Goal: Task Accomplishment & Management: Manage account settings

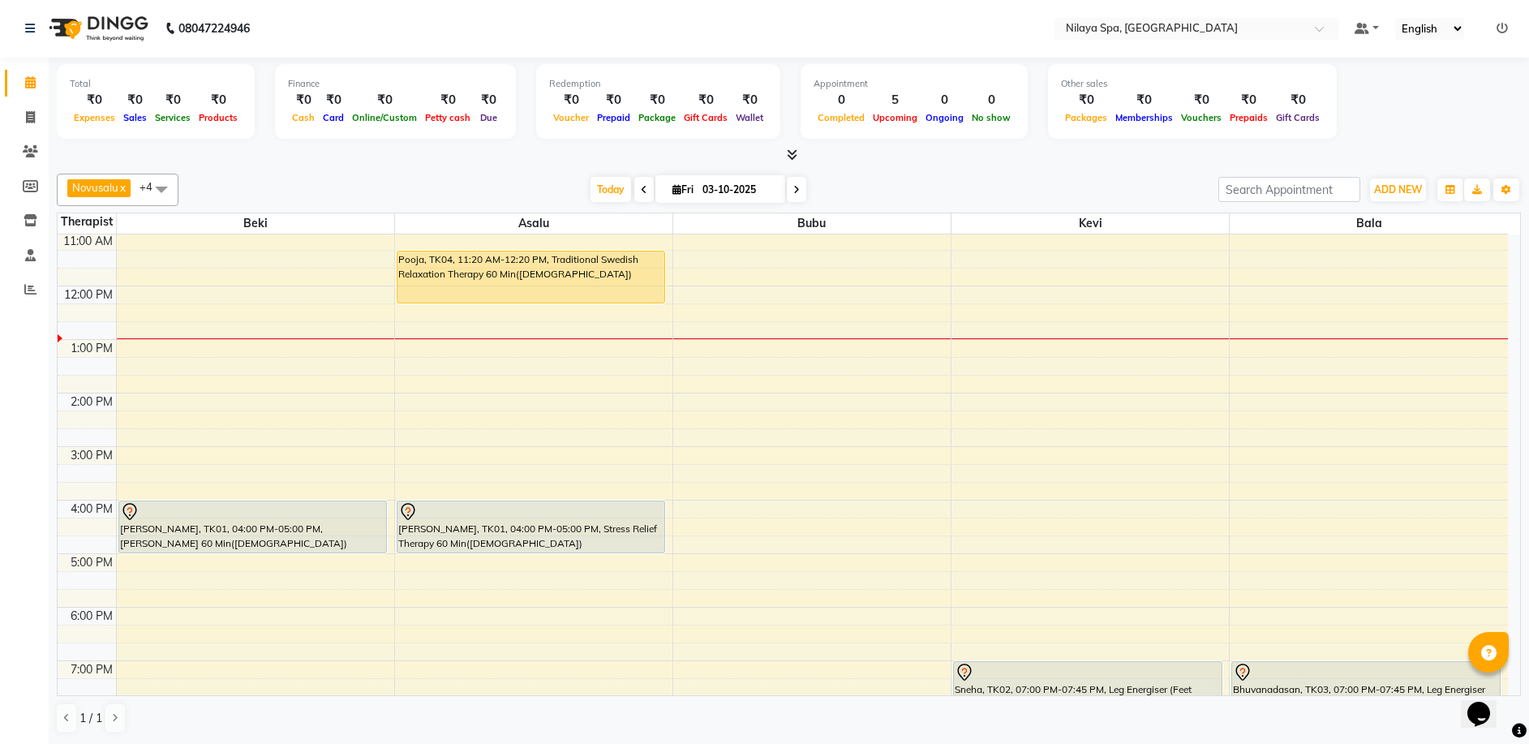
scroll to position [243, 0]
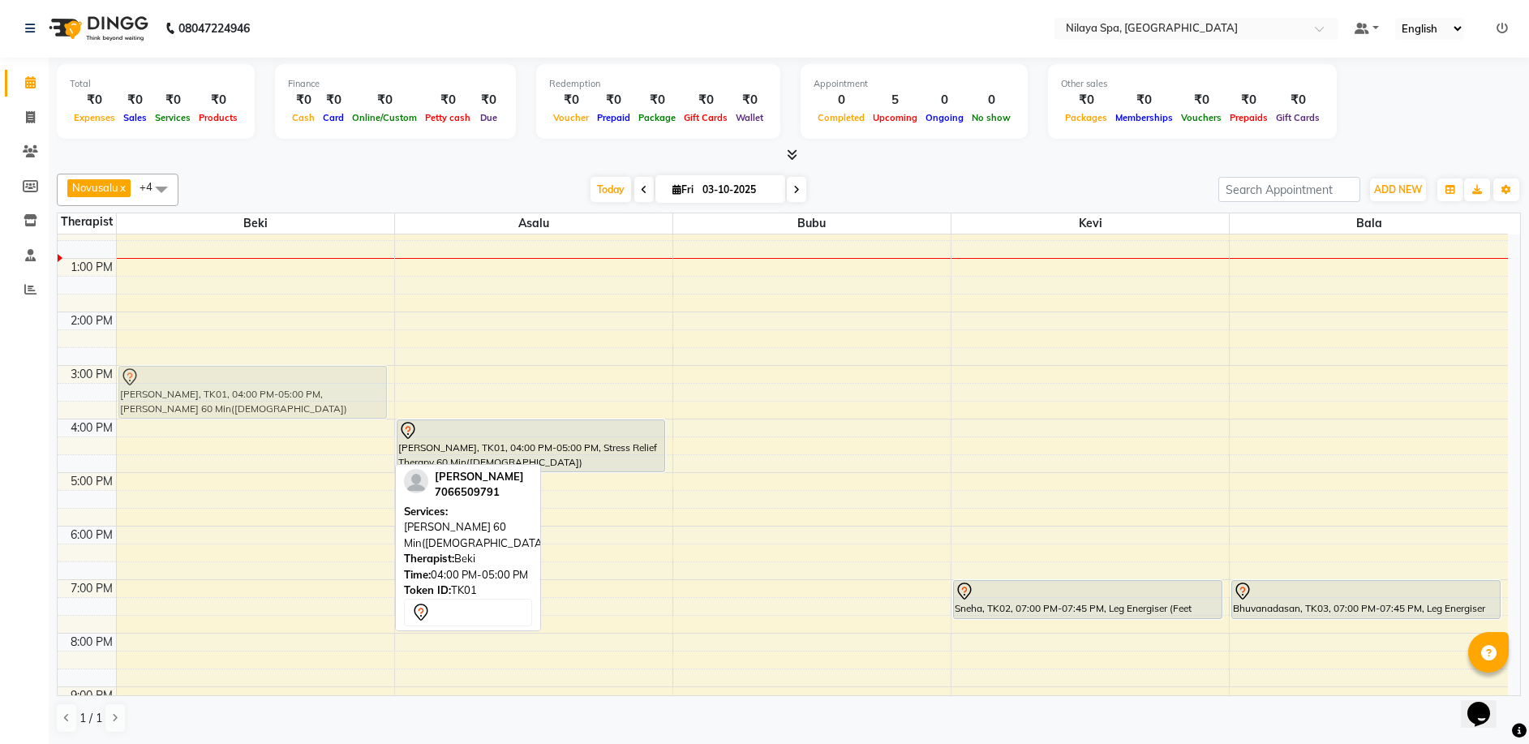
drag, startPoint x: 247, startPoint y: 436, endPoint x: 259, endPoint y: 389, distance: 48.4
click at [259, 389] on div "[PERSON_NAME], TK01, 04:00 PM-05:00 PM, [PERSON_NAME] 60 Min([DEMOGRAPHIC_DATA]…" at bounding box center [255, 419] width 277 height 856
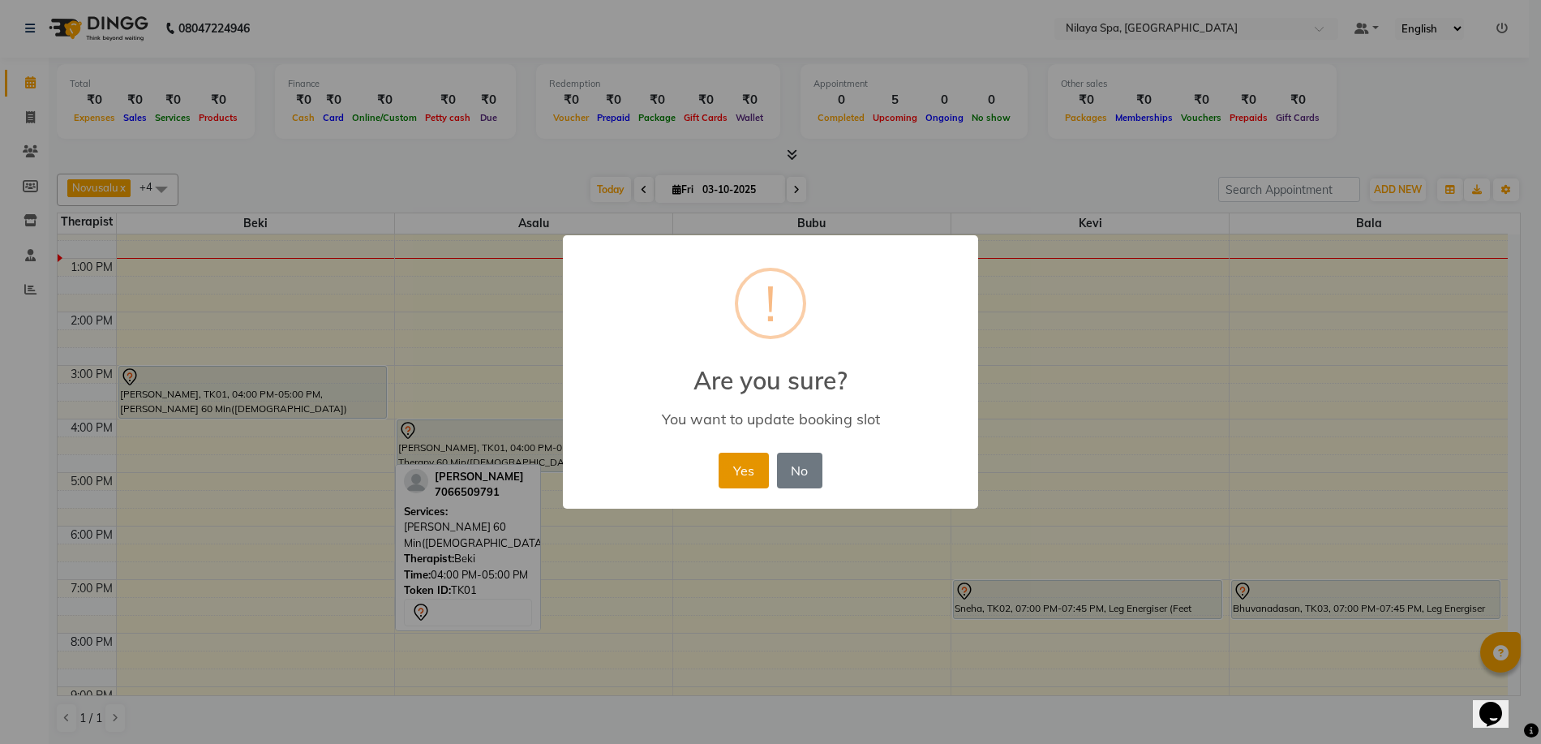
click at [734, 467] on button "Yes" at bounding box center [743, 471] width 49 height 36
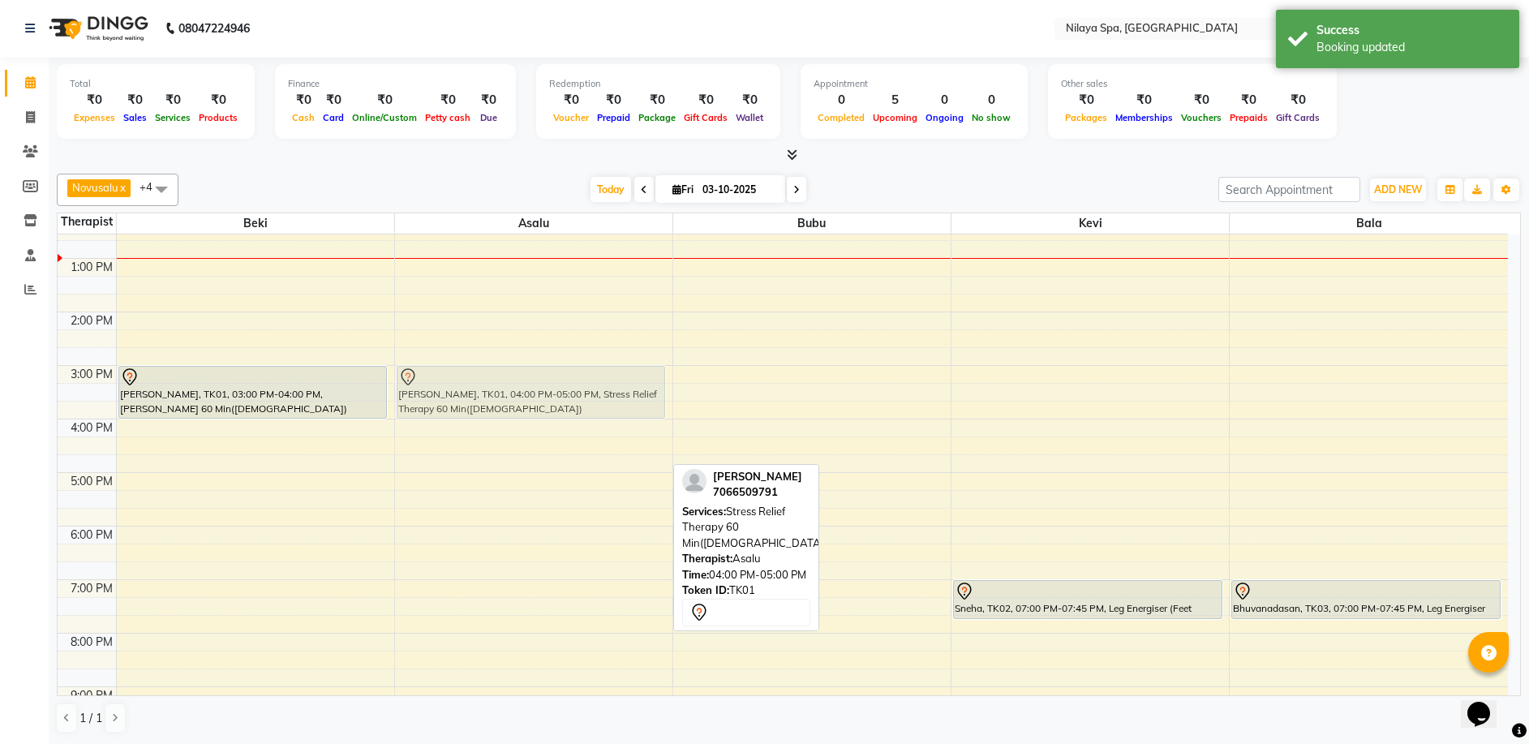
drag, startPoint x: 514, startPoint y: 436, endPoint x: 504, endPoint y: 389, distance: 48.0
click at [504, 389] on div "Pooja, TK04, 11:20 AM-12:20 PM, Traditional Swedish Relaxation Therapy 60 Min([…" at bounding box center [533, 419] width 277 height 856
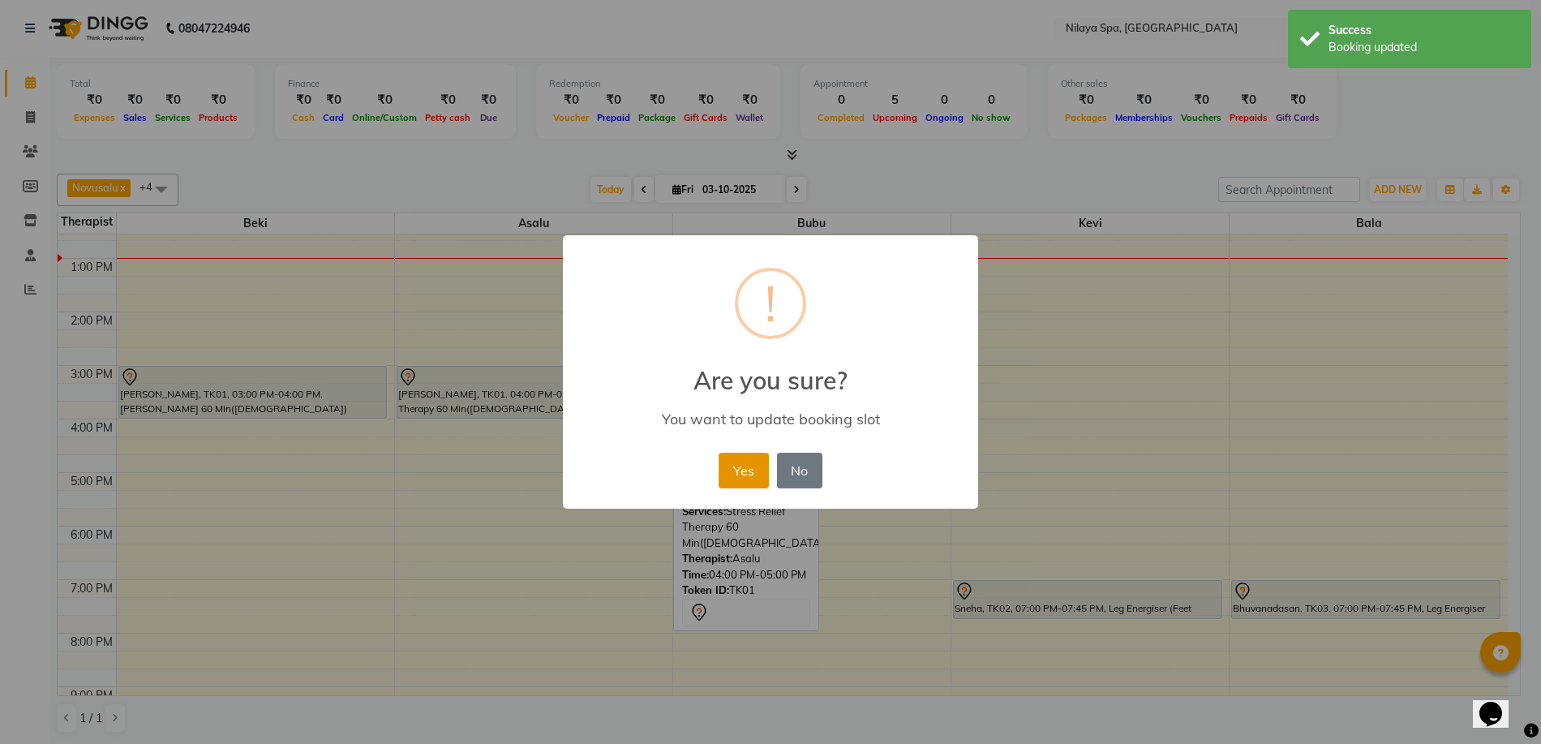
click at [745, 468] on button "Yes" at bounding box center [743, 471] width 49 height 36
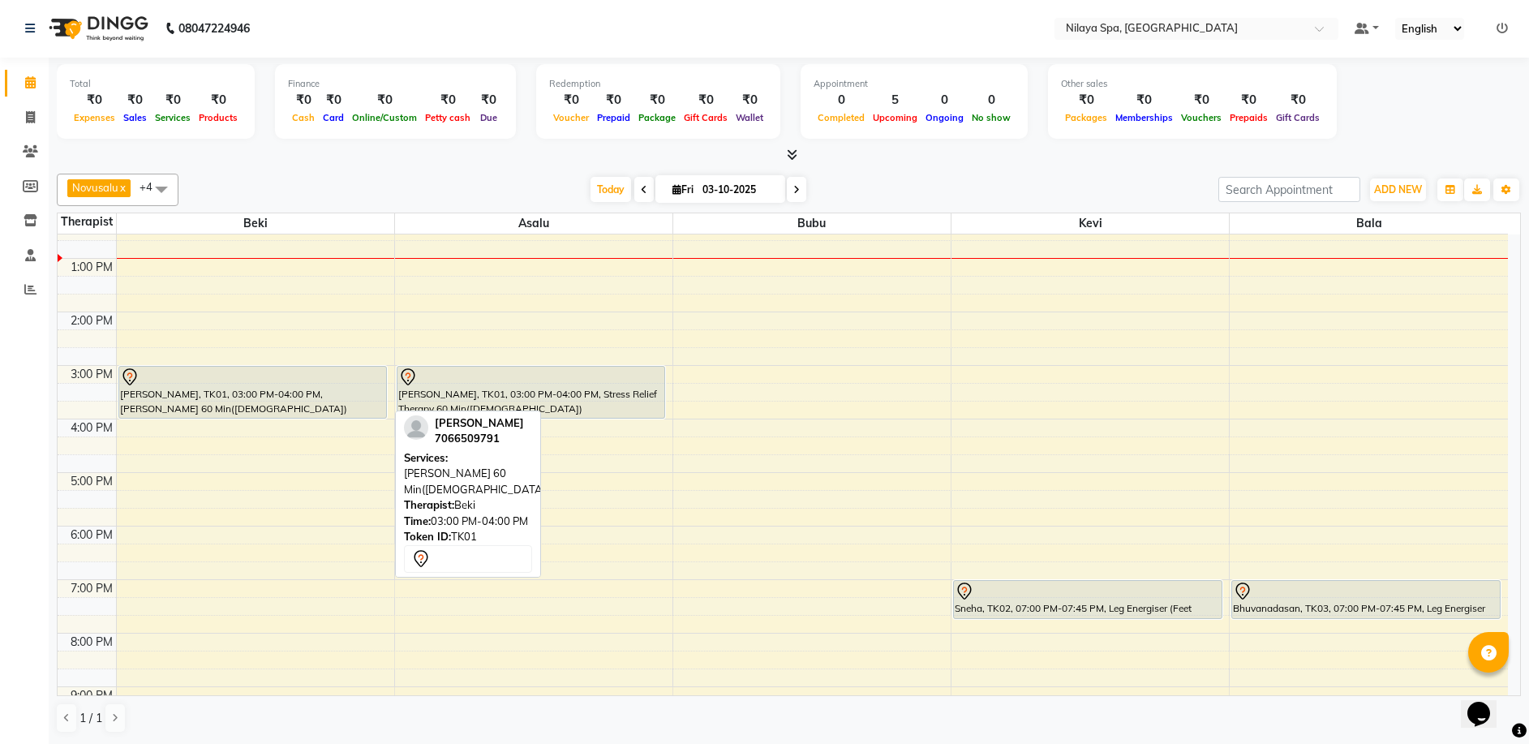
click at [322, 408] on div "[PERSON_NAME], TK01, 03:00 PM-04:00 PM, [PERSON_NAME] 60 Min([DEMOGRAPHIC_DATA])" at bounding box center [253, 392] width 268 height 51
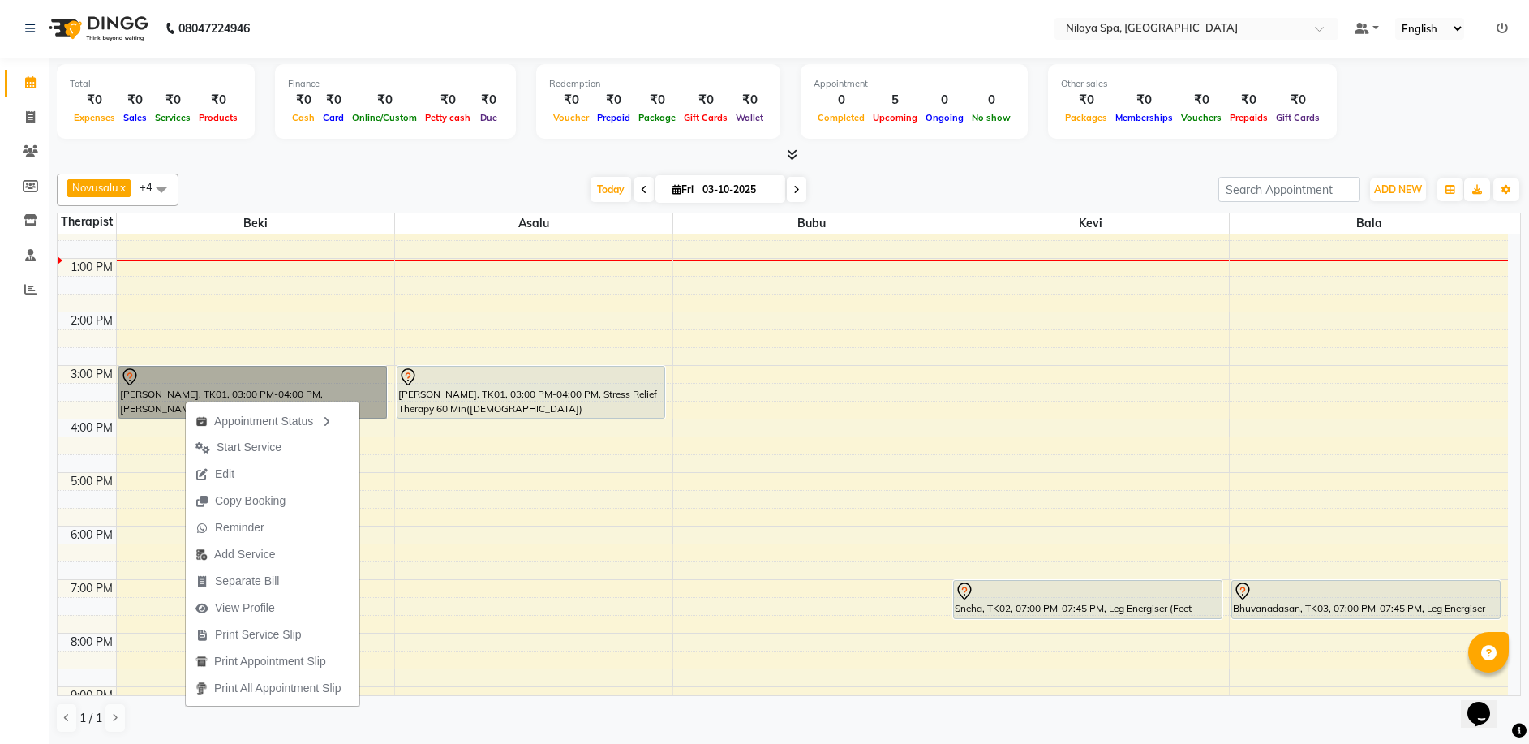
click at [317, 324] on div "8:00 AM 9:00 AM 10:00 AM 11:00 AM 12:00 PM 1:00 PM 2:00 PM 3:00 PM 4:00 PM 5:00…" at bounding box center [783, 419] width 1450 height 856
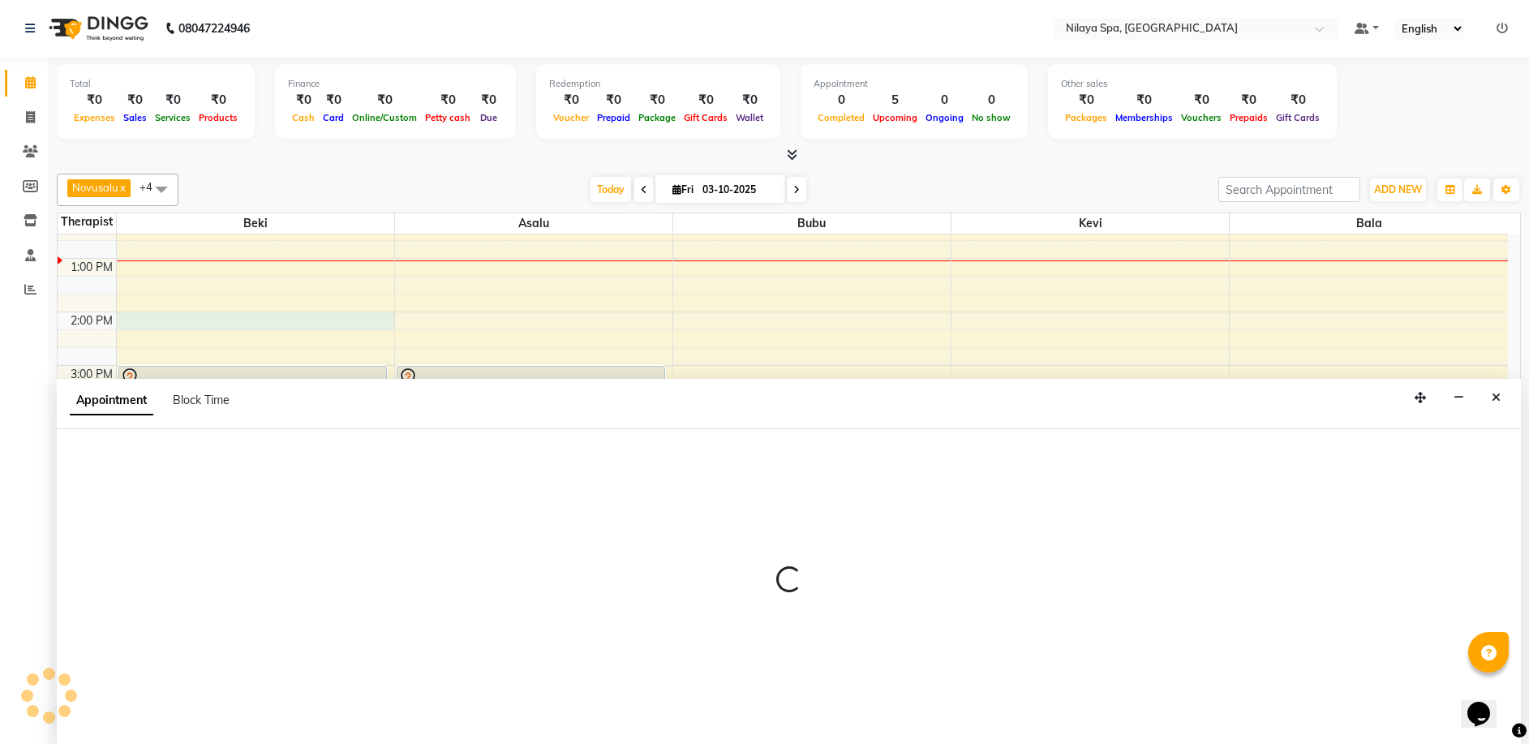
select select "92591"
select select "840"
select select "tentative"
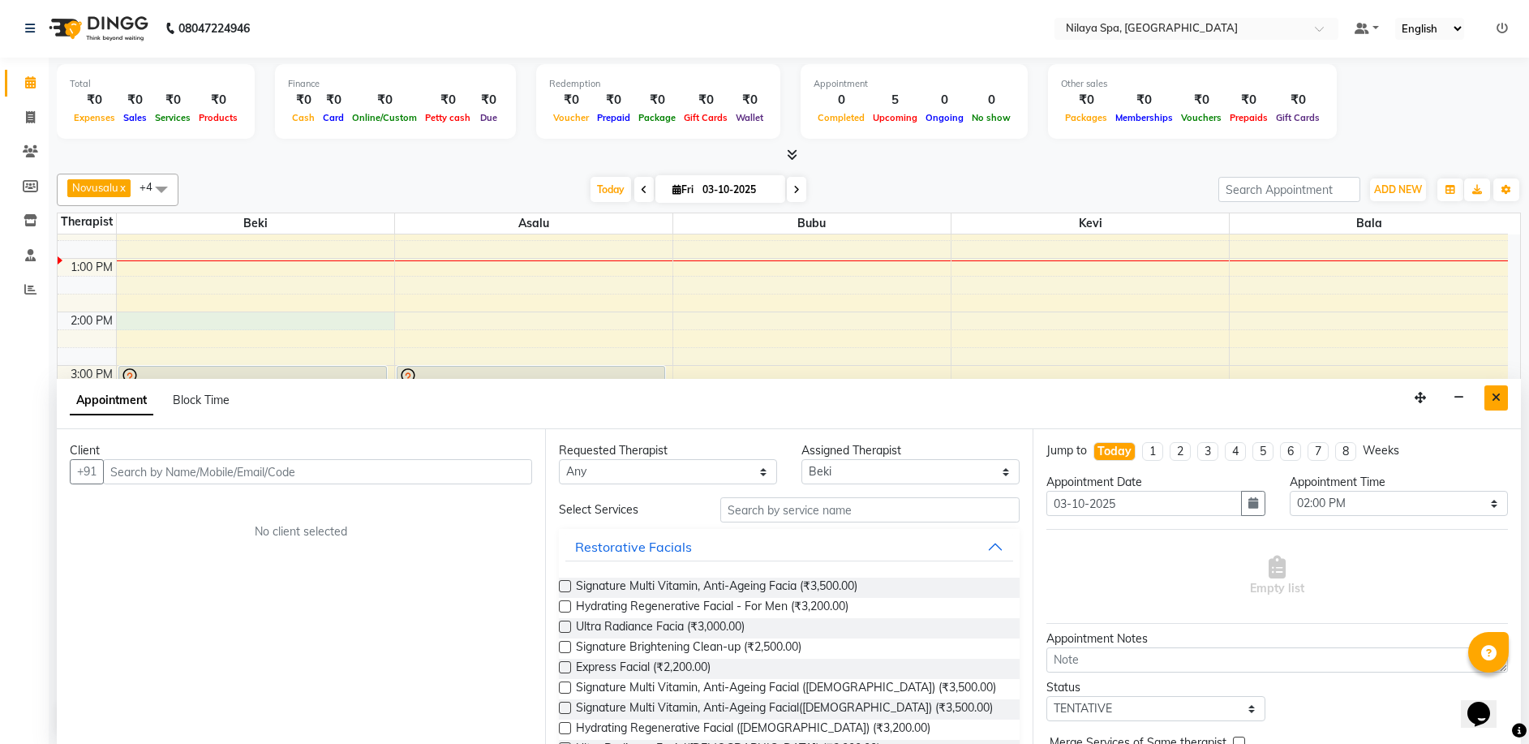
click at [1505, 397] on button "Close" at bounding box center [1497, 397] width 24 height 25
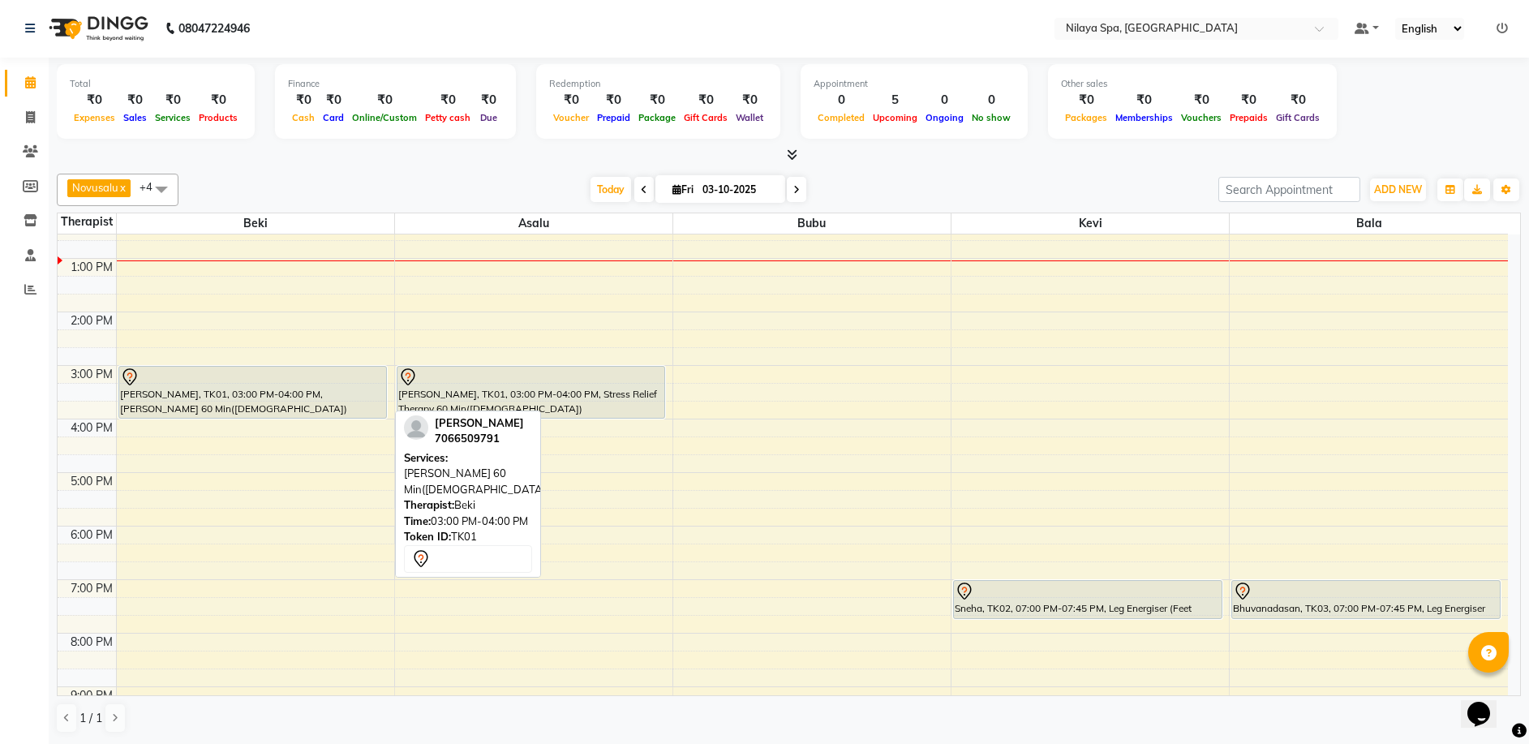
click at [342, 415] on div at bounding box center [253, 418] width 268 height 6
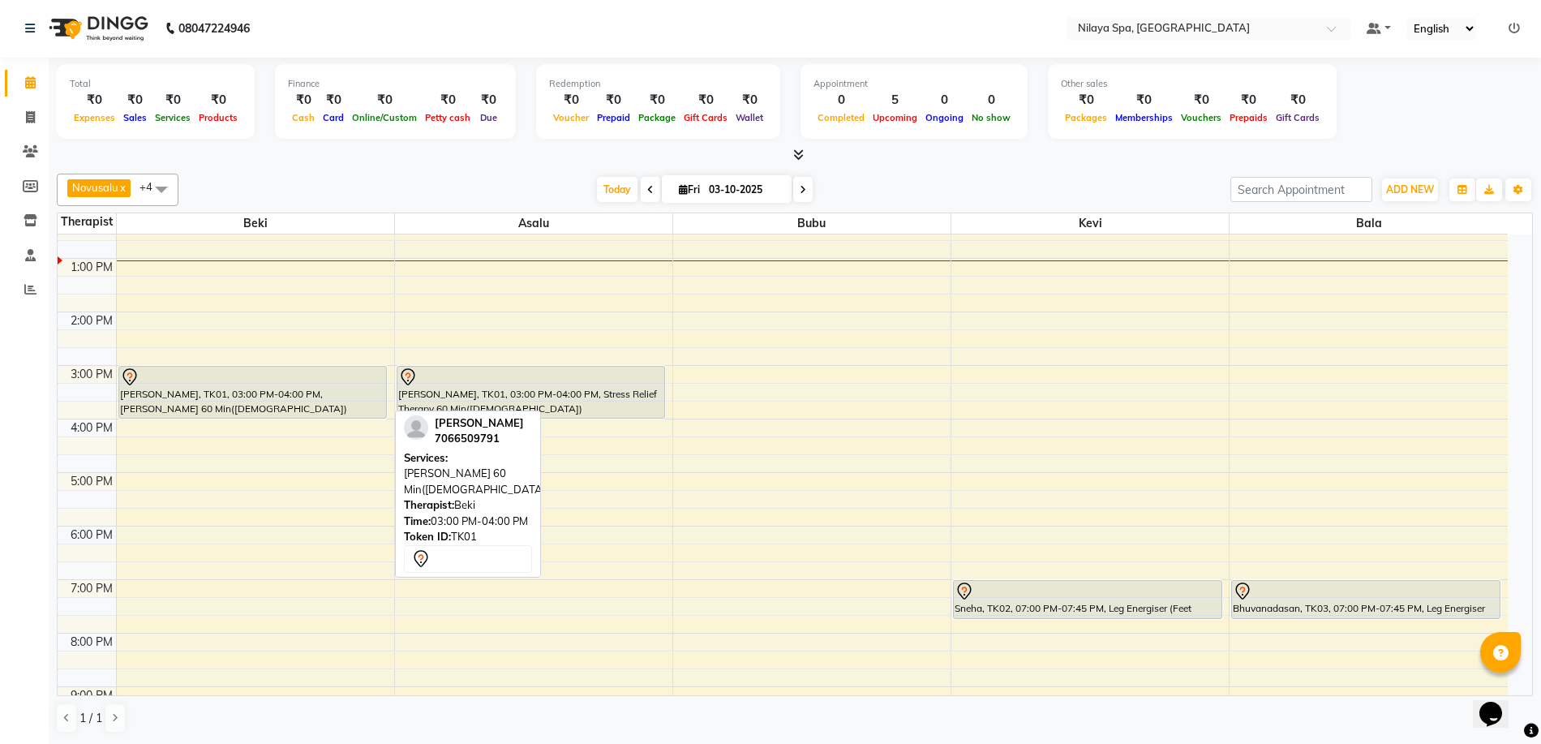
select select "7"
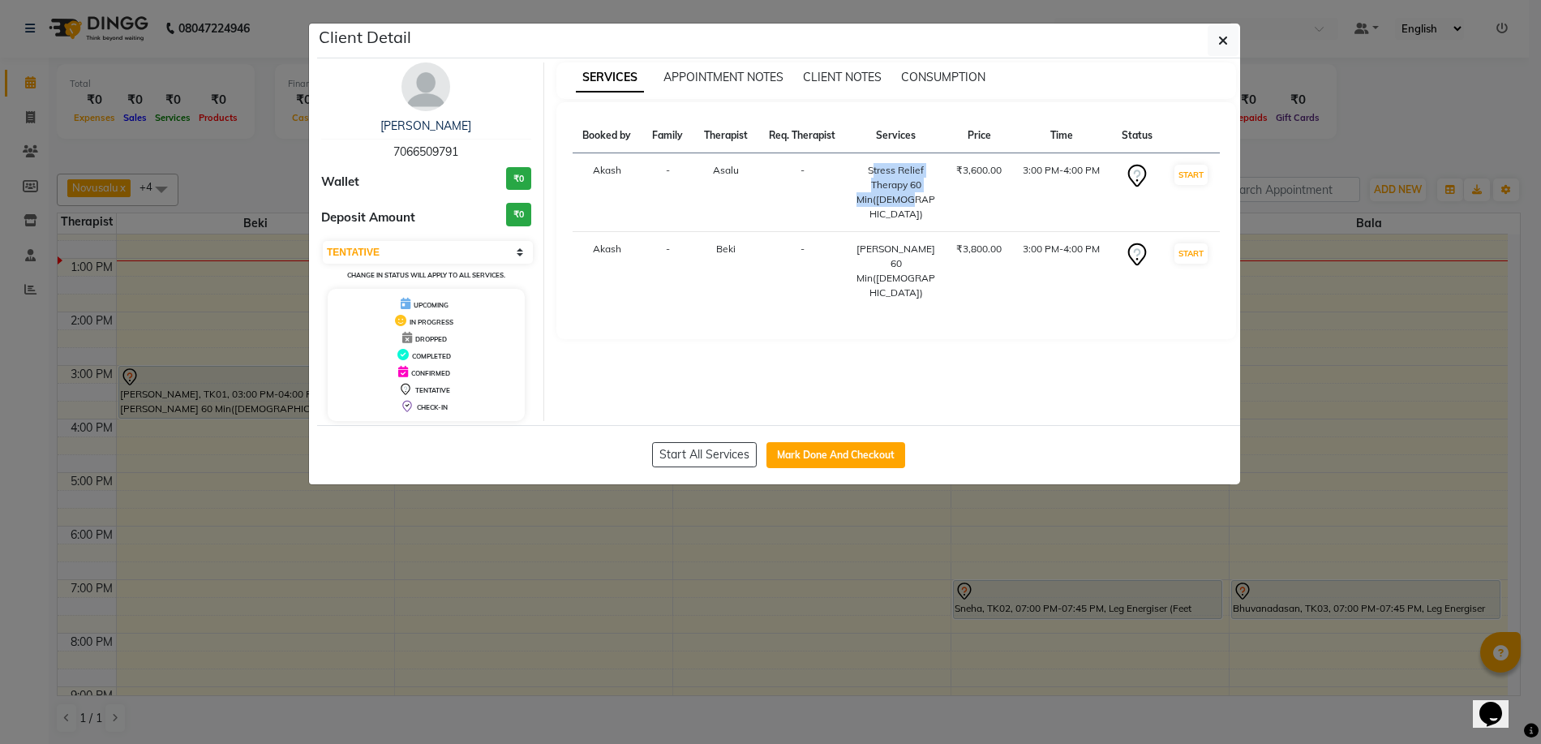
drag, startPoint x: 870, startPoint y: 170, endPoint x: 927, endPoint y: 198, distance: 63.5
click at [927, 198] on div "Stress Relief Therapy 60 Min([DEMOGRAPHIC_DATA])" at bounding box center [896, 192] width 80 height 58
click at [893, 182] on div "Stress Relief Therapy 60 Min([DEMOGRAPHIC_DATA])" at bounding box center [896, 192] width 80 height 58
drag, startPoint x: 871, startPoint y: 170, endPoint x: 933, endPoint y: 200, distance: 68.9
click at [930, 206] on div "Stress Relief Therapy 60 Min([DEMOGRAPHIC_DATA])" at bounding box center [896, 192] width 80 height 58
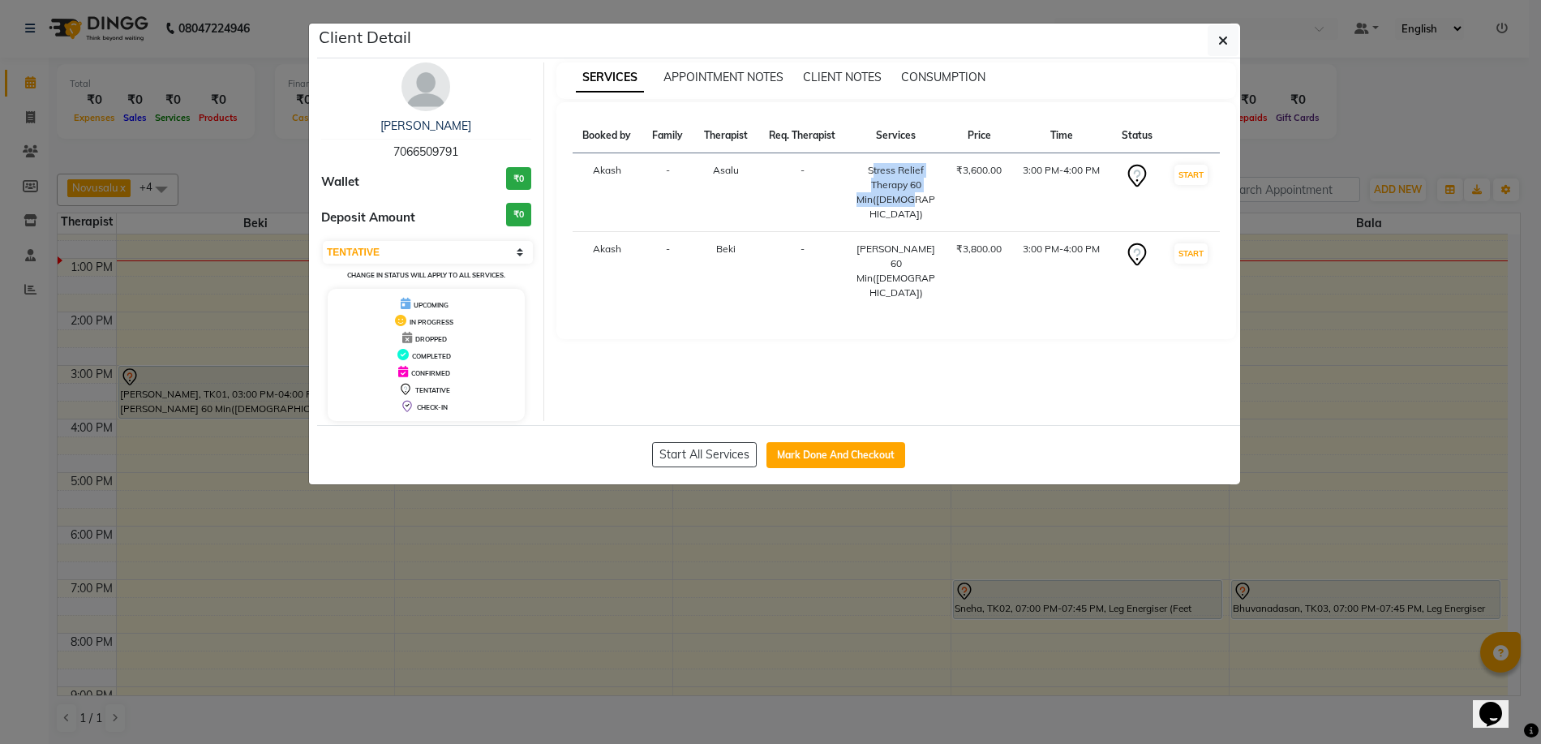
click at [900, 182] on div "Stress Relief Therapy 60 Min([DEMOGRAPHIC_DATA])" at bounding box center [896, 192] width 80 height 58
click at [758, 76] on span "APPOINTMENT NOTES" at bounding box center [724, 77] width 120 height 15
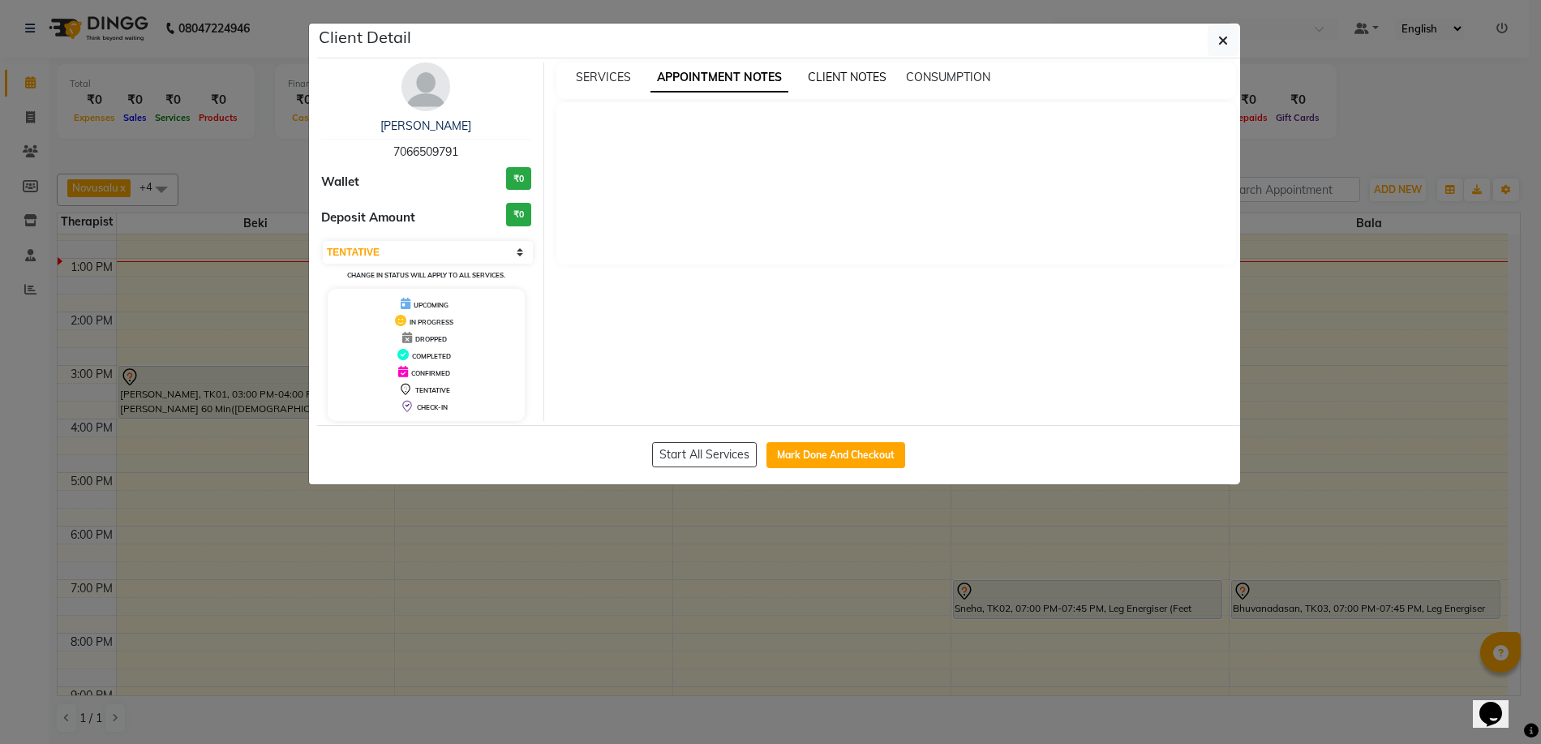
click at [869, 79] on span "CLIENT NOTES" at bounding box center [847, 77] width 79 height 15
click at [931, 79] on span "CONSUMPTION" at bounding box center [947, 77] width 84 height 15
click at [595, 75] on span "SERVICES" at bounding box center [603, 77] width 55 height 15
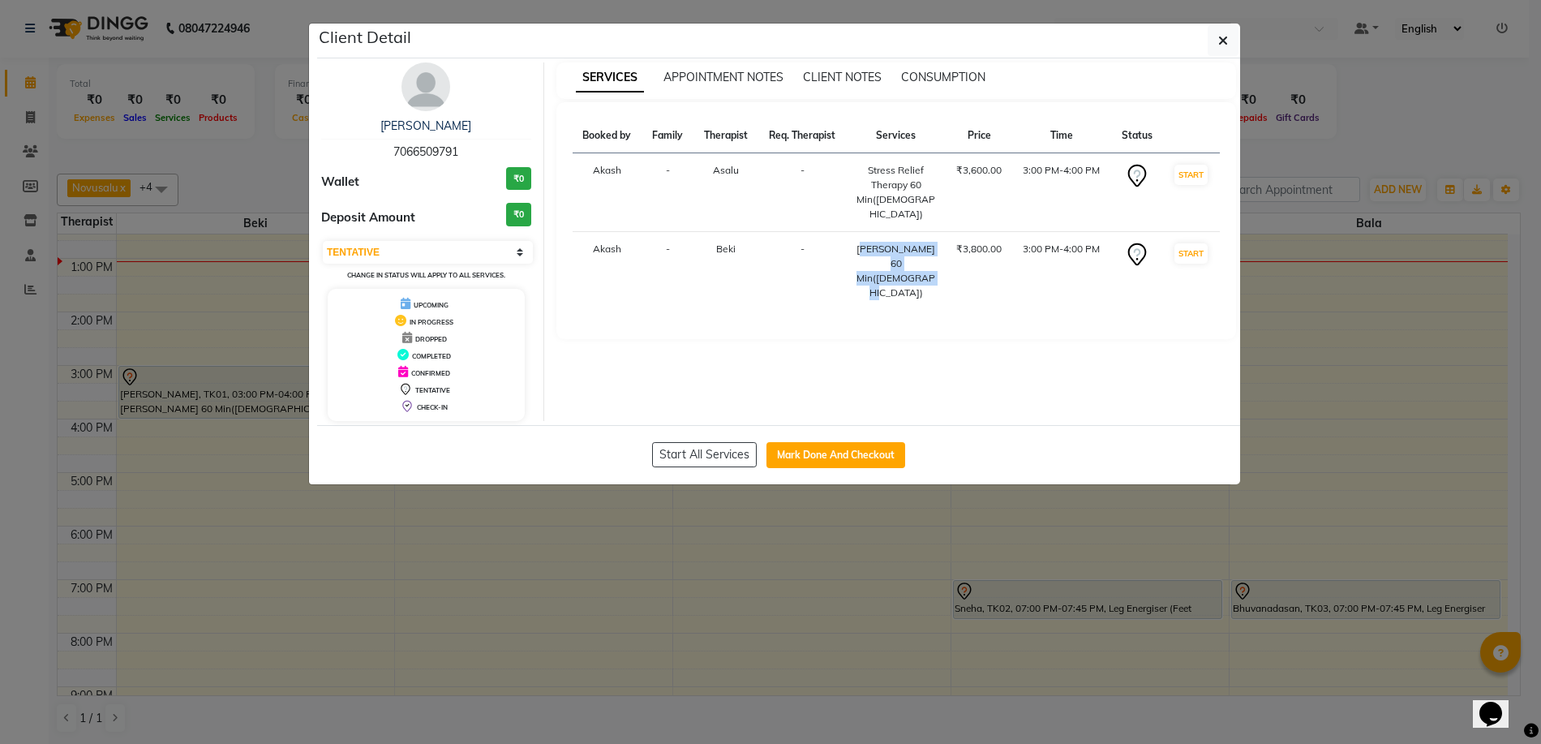
drag, startPoint x: 882, startPoint y: 234, endPoint x: 937, endPoint y: 262, distance: 62.0
click at [937, 262] on td "[PERSON_NAME] 60 Min([DEMOGRAPHIC_DATA])" at bounding box center [896, 271] width 100 height 79
drag, startPoint x: 929, startPoint y: 251, endPoint x: 896, endPoint y: 253, distance: 33.3
click at [896, 253] on div "[PERSON_NAME] 60 Min([DEMOGRAPHIC_DATA])" at bounding box center [896, 271] width 80 height 58
click at [906, 246] on div "[PERSON_NAME] 60 Min([DEMOGRAPHIC_DATA])" at bounding box center [896, 271] width 80 height 58
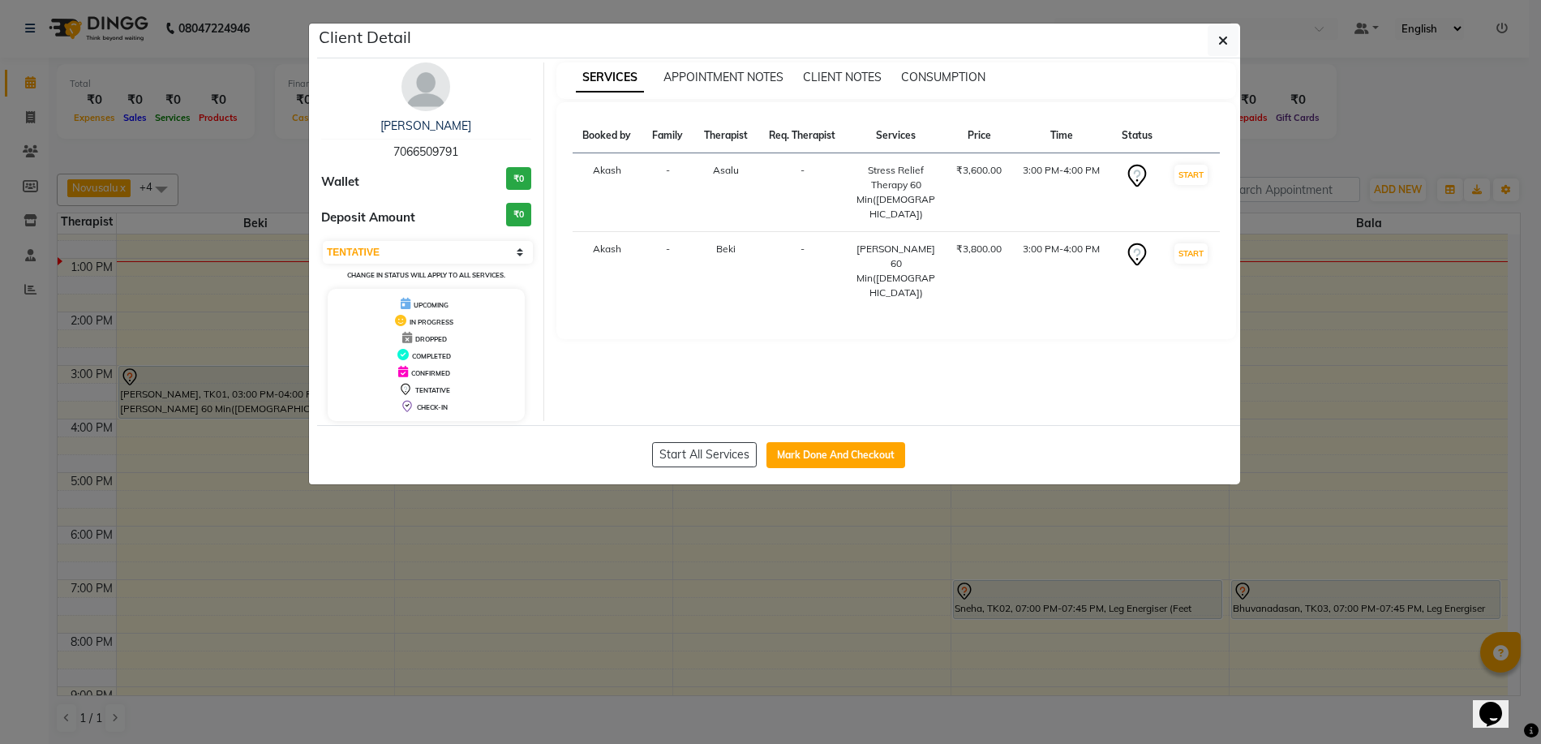
click at [905, 252] on div "[PERSON_NAME] 60 Min([DEMOGRAPHIC_DATA])" at bounding box center [896, 271] width 80 height 58
drag, startPoint x: 884, startPoint y: 247, endPoint x: 909, endPoint y: 251, distance: 25.5
click at [909, 251] on div "[PERSON_NAME] 60 Min([DEMOGRAPHIC_DATA])" at bounding box center [896, 271] width 80 height 58
click at [902, 288] on div "Booked by Family Therapist Req. Therapist Services Price Time Status Akash - As…" at bounding box center [897, 220] width 648 height 204
click at [1215, 47] on button "button" at bounding box center [1223, 40] width 31 height 31
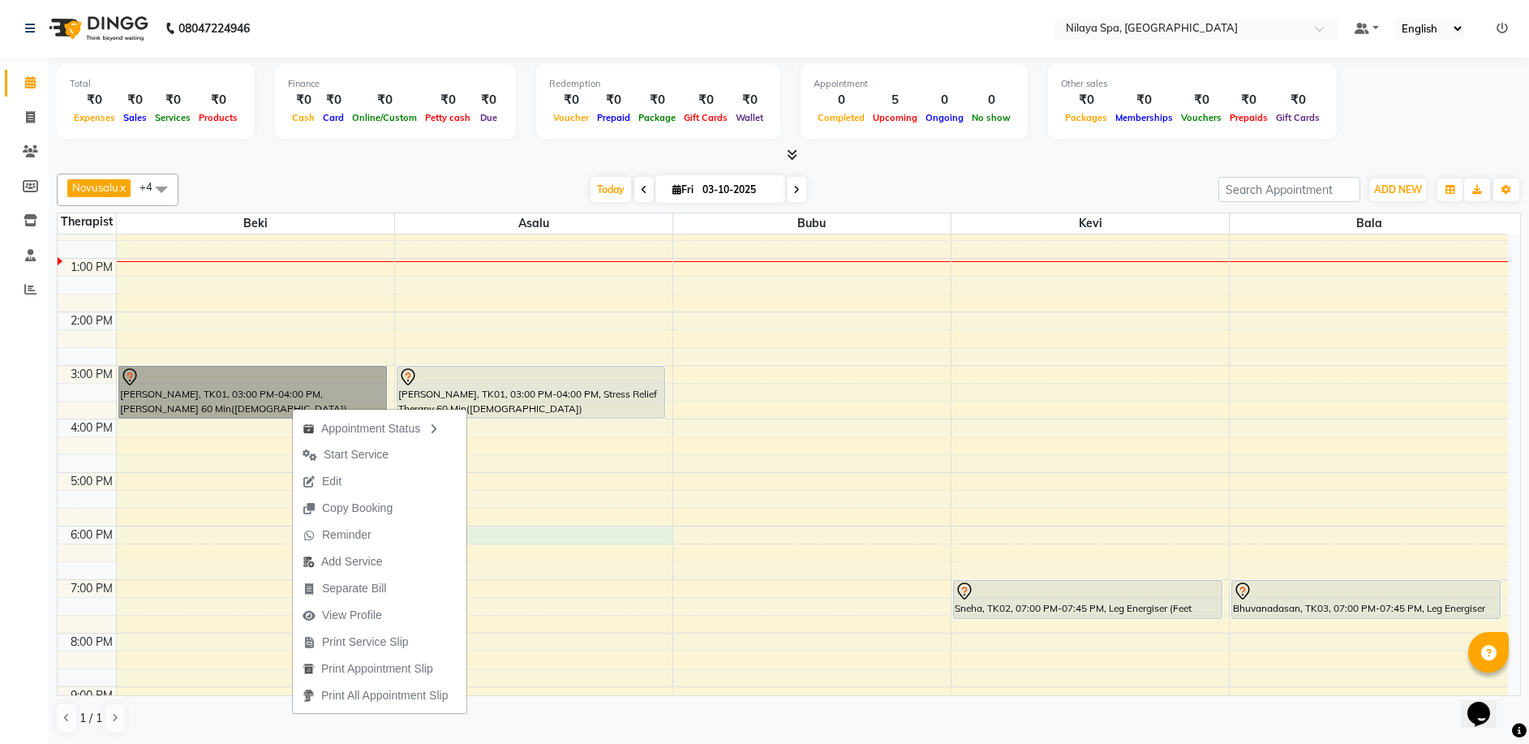
click at [608, 539] on div "8:00 AM 9:00 AM 10:00 AM 11:00 AM 12:00 PM 1:00 PM 2:00 PM 3:00 PM 4:00 PM 5:00…" at bounding box center [783, 419] width 1450 height 856
select select "92599"
select select "tentative"
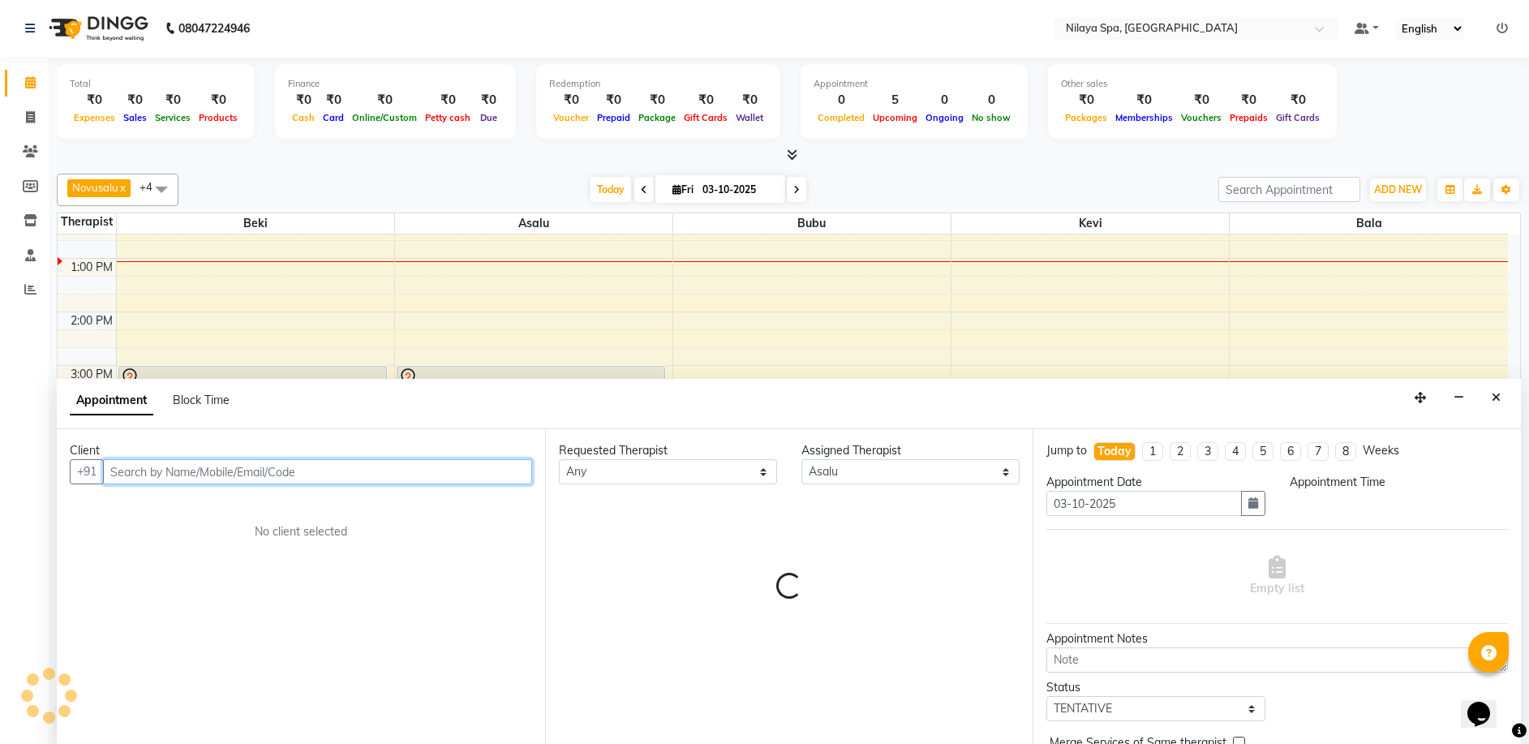
select select "1080"
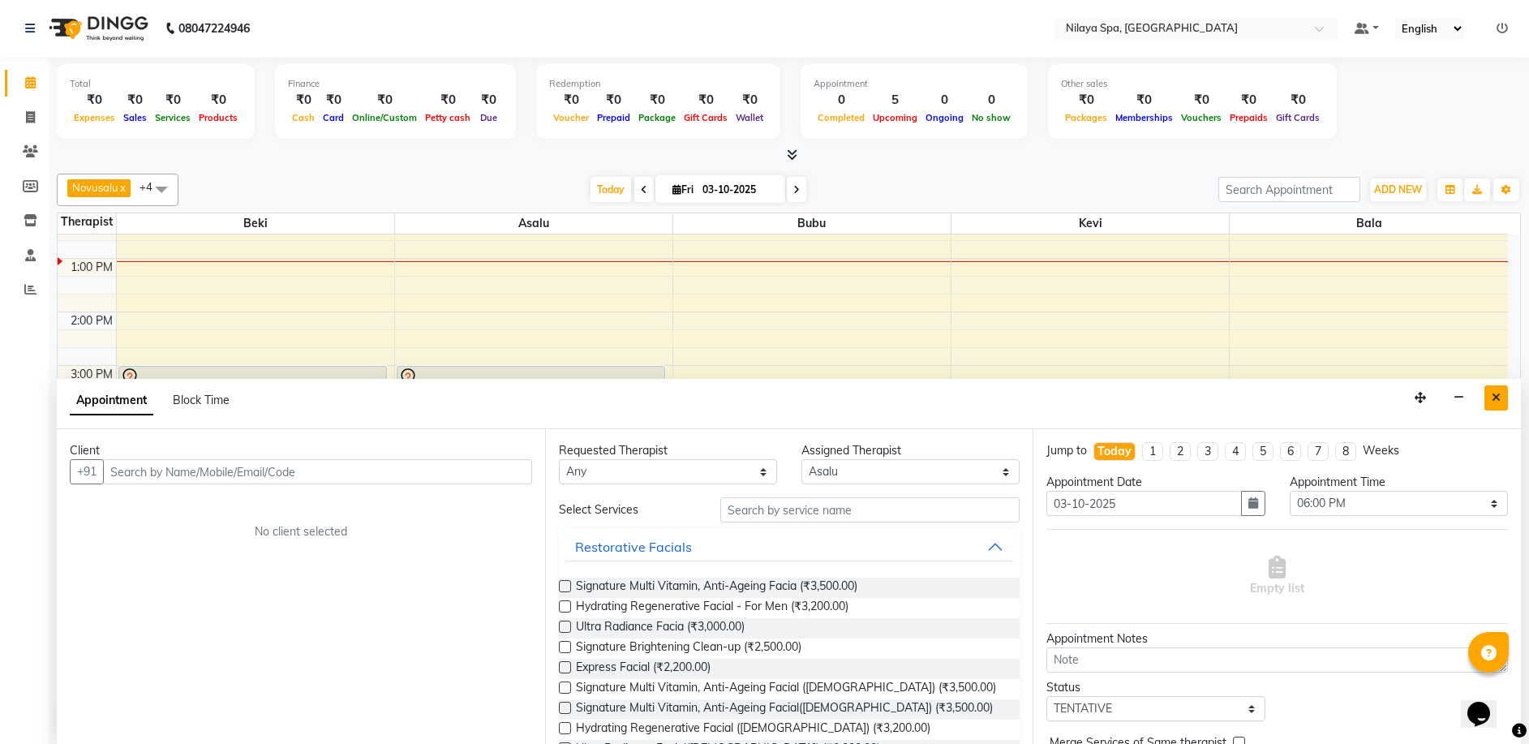
click at [1496, 402] on icon "Close" at bounding box center [1496, 397] width 9 height 11
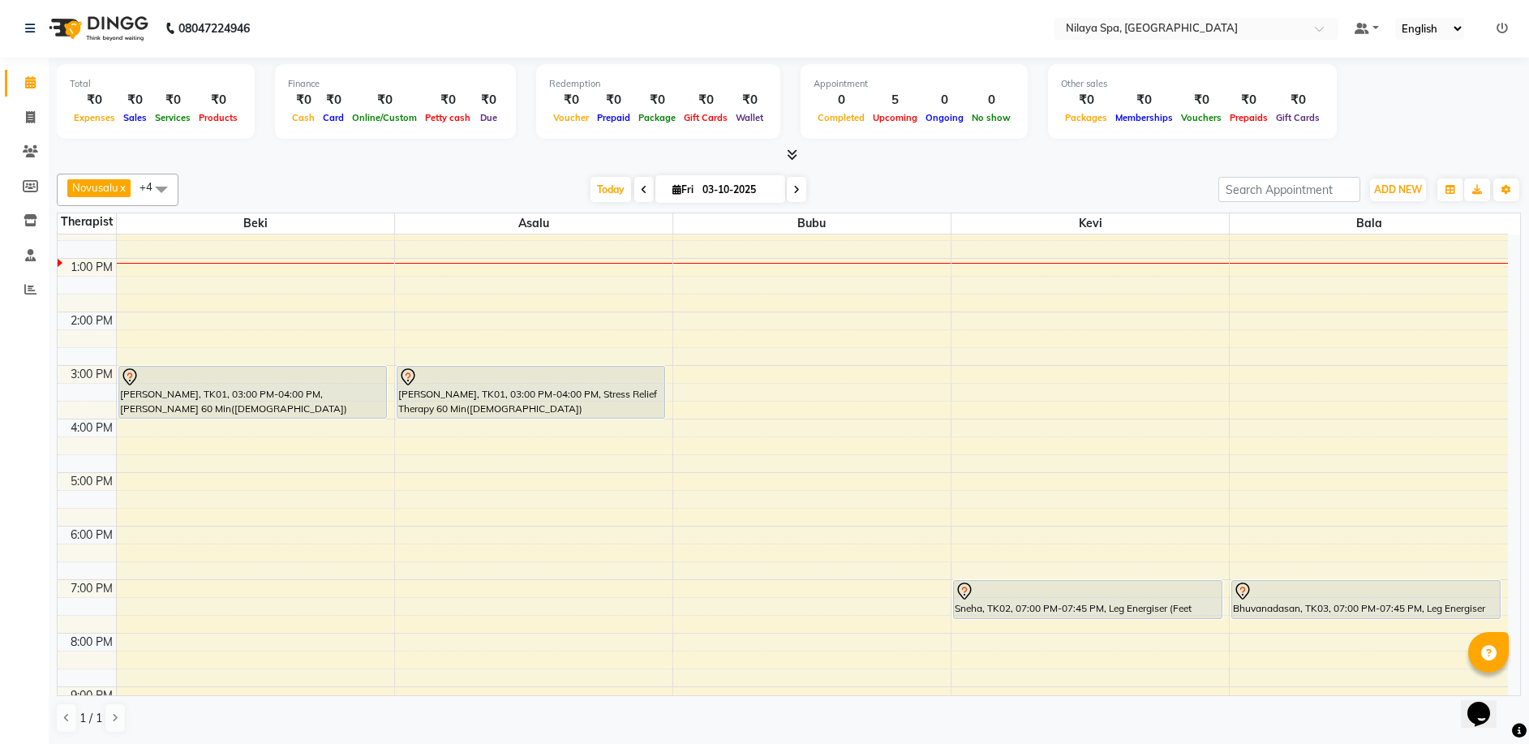
click at [160, 193] on span at bounding box center [161, 189] width 32 height 31
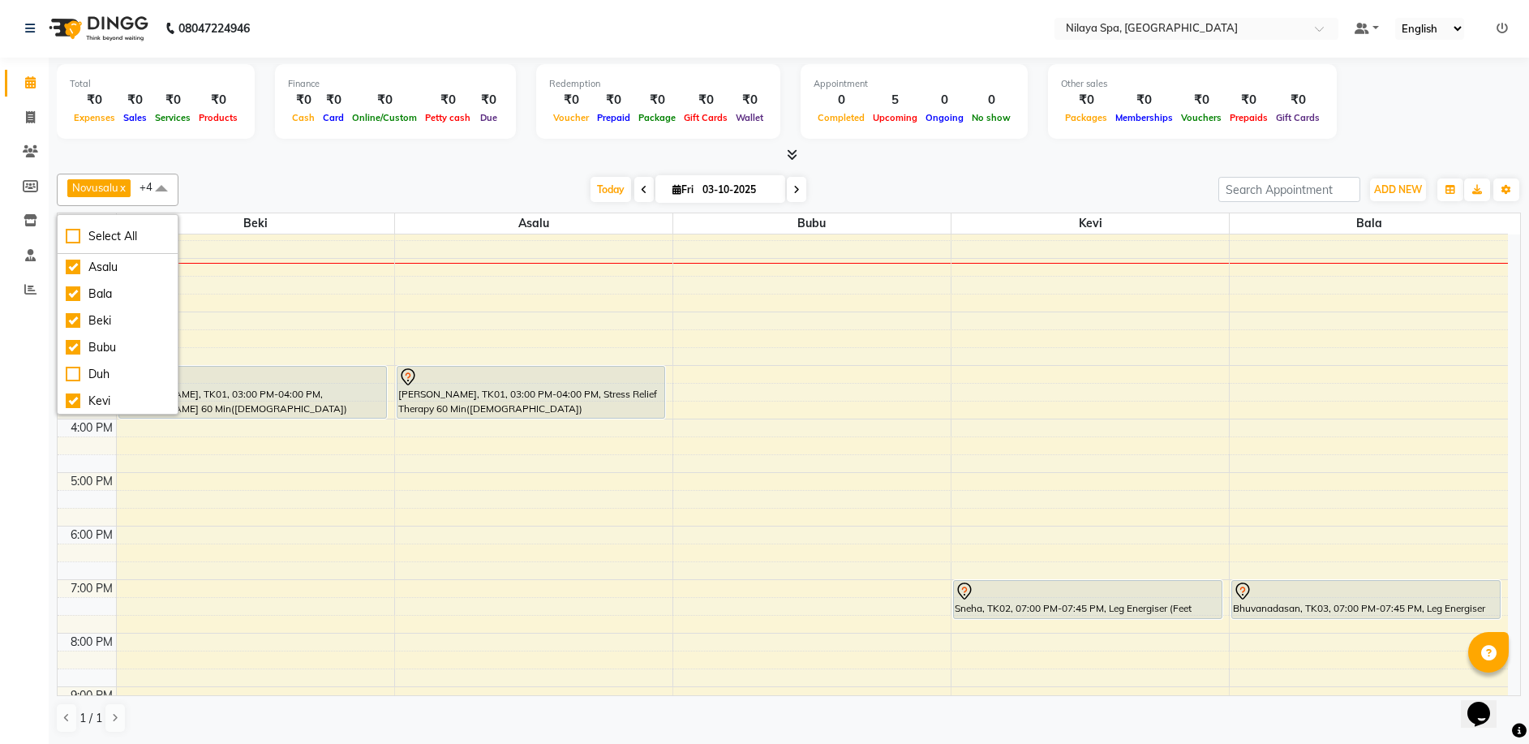
click at [167, 190] on span at bounding box center [161, 189] width 32 height 31
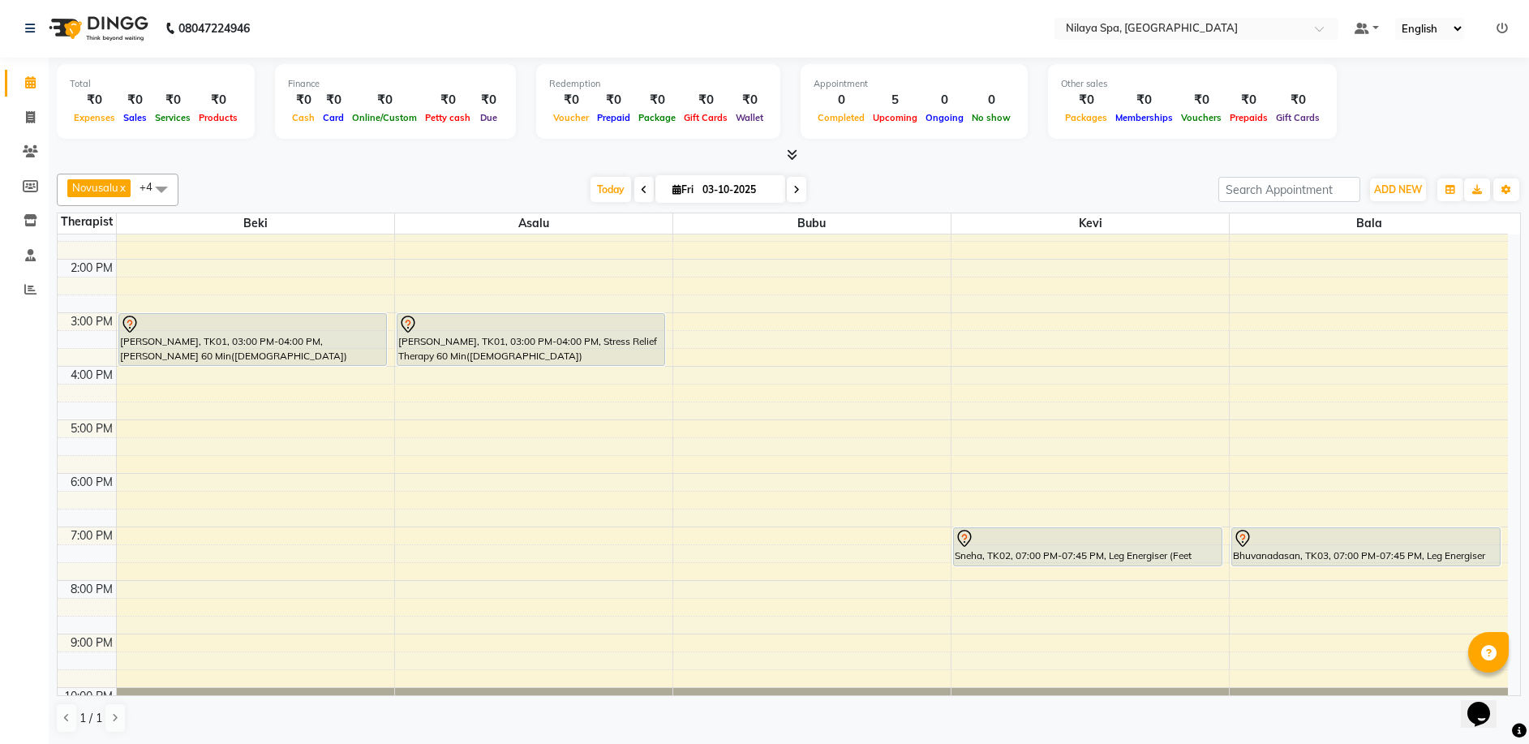
scroll to position [324, 0]
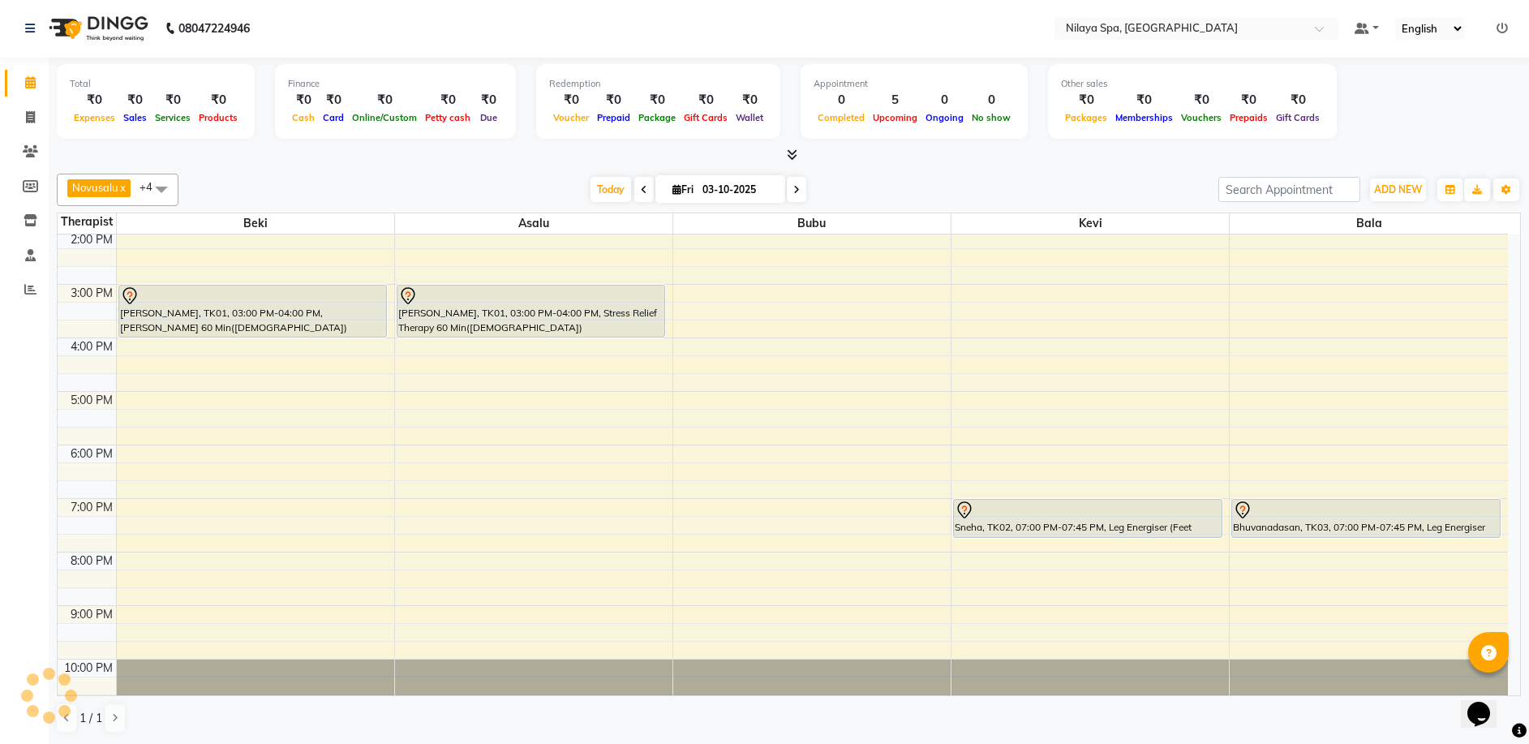
click at [793, 198] on span at bounding box center [796, 189] width 19 height 25
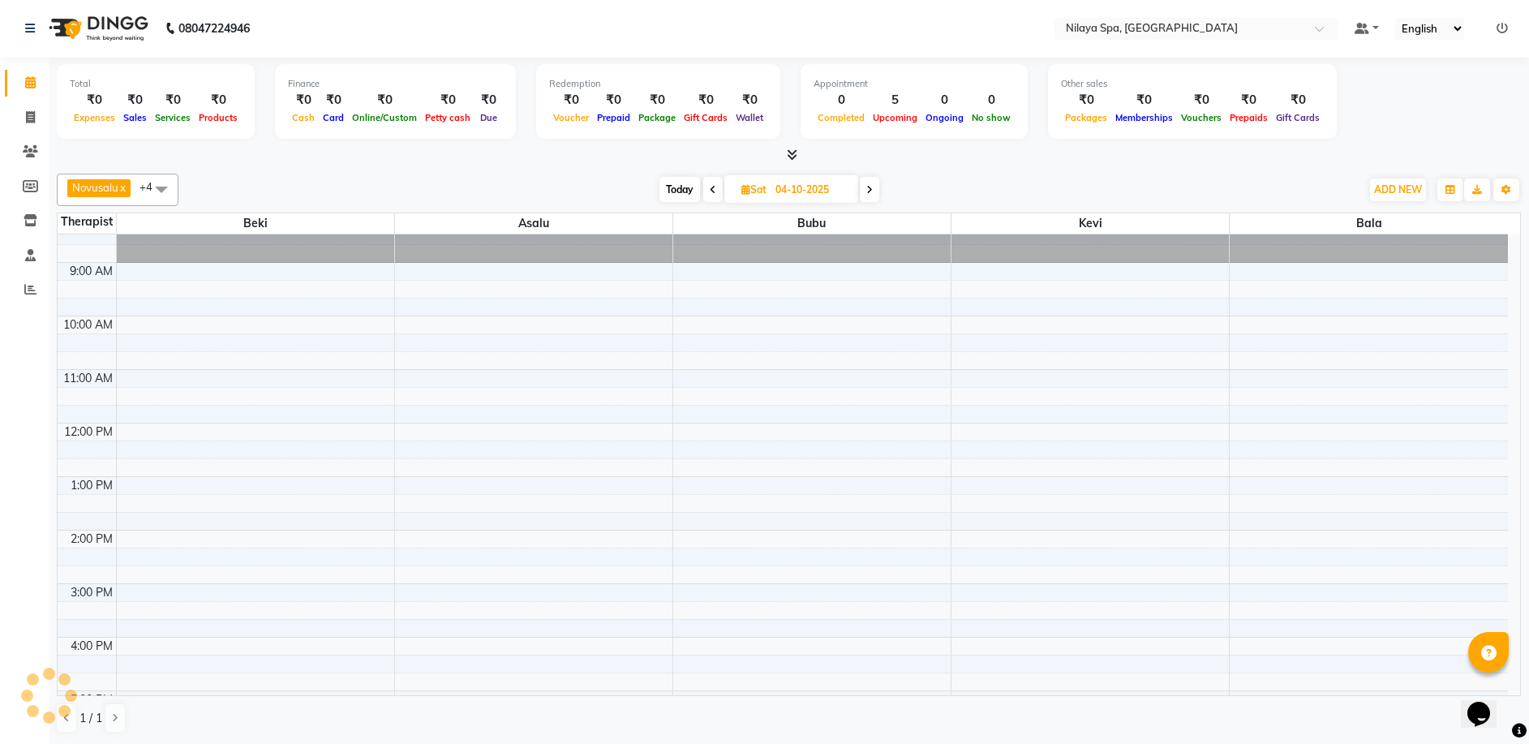
scroll to position [0, 0]
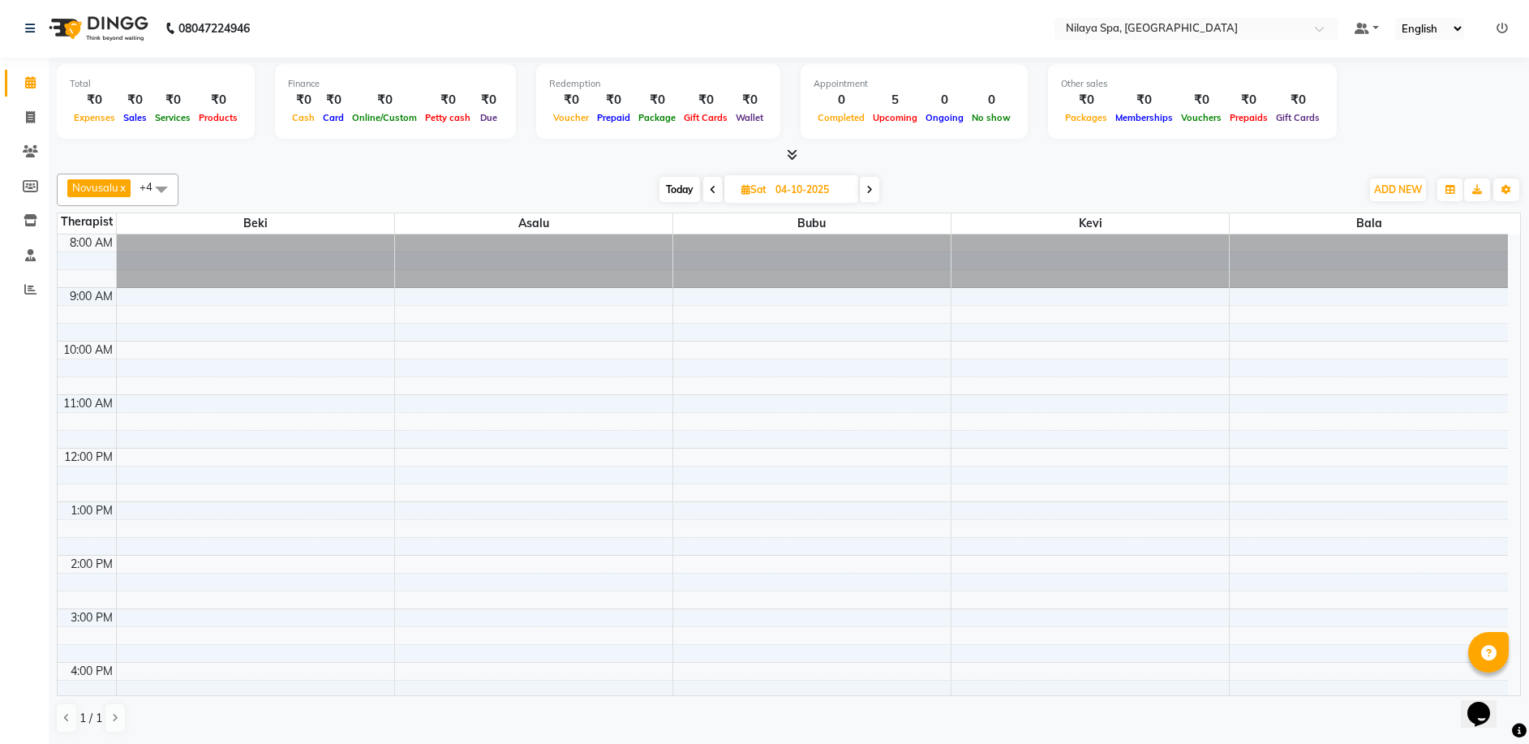
click at [711, 190] on icon at bounding box center [713, 190] width 6 height 10
type input "03-10-2025"
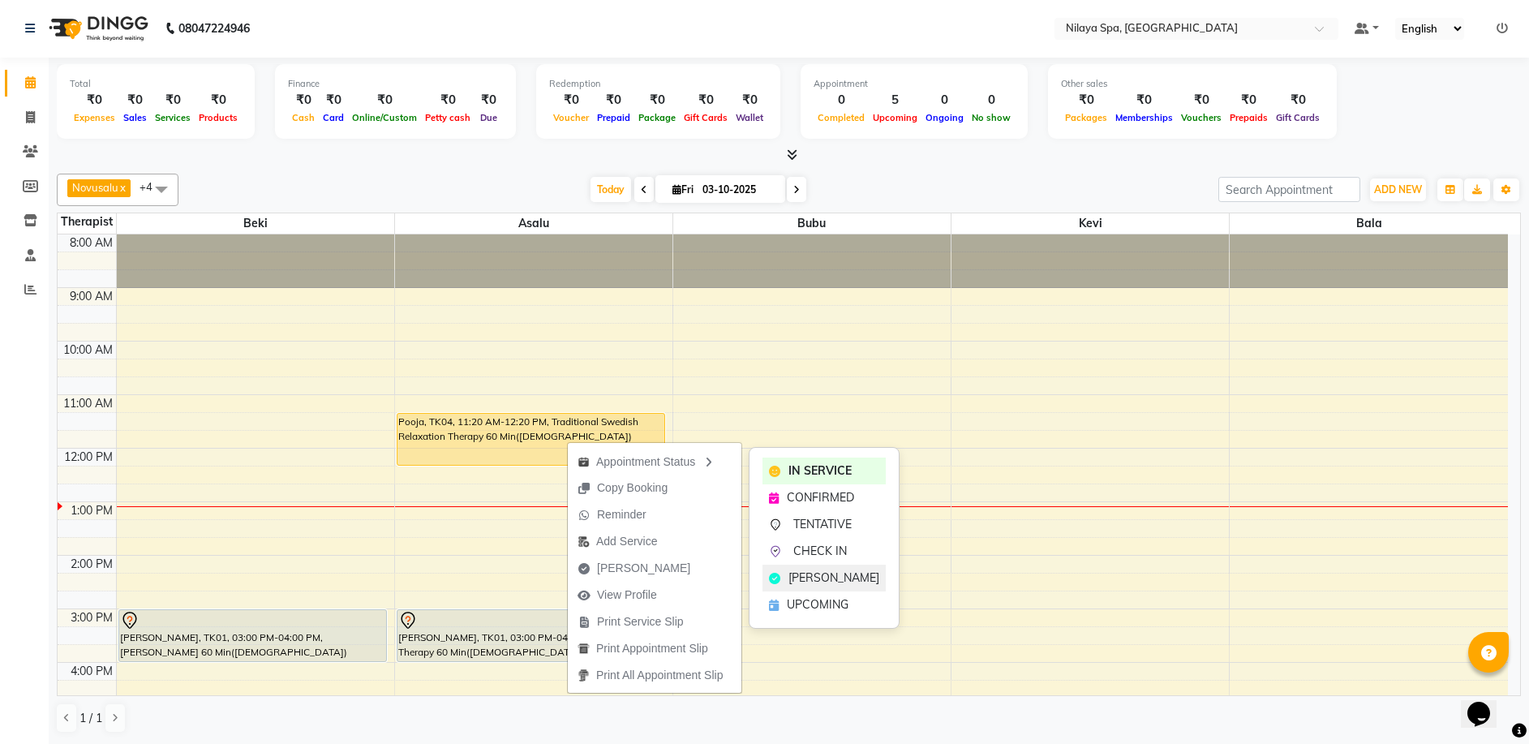
click at [817, 572] on span "[PERSON_NAME]" at bounding box center [834, 577] width 91 height 17
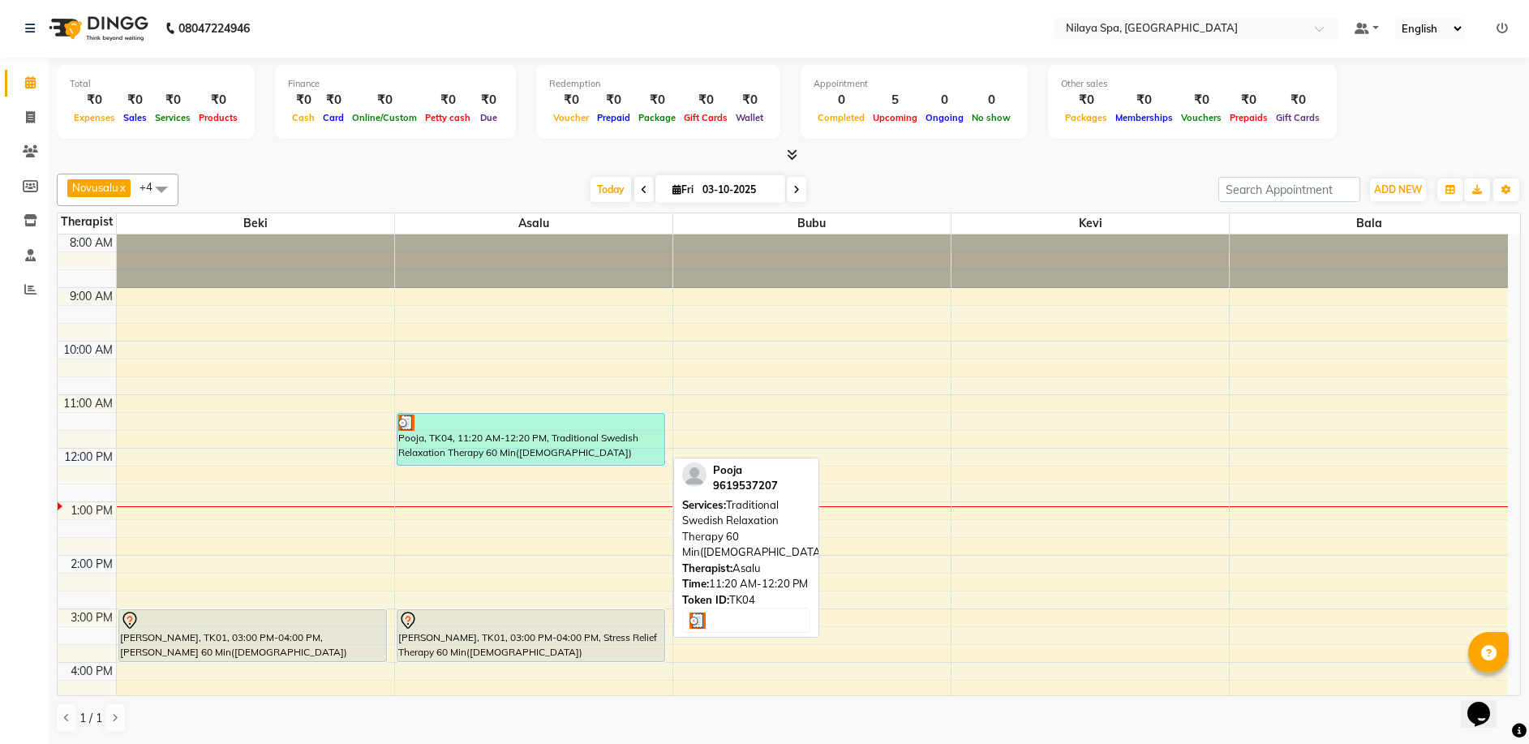
click at [586, 445] on div "Pooja, TK04, 11:20 AM-12:20 PM, Traditional Swedish Relaxation Therapy 60 Min([…" at bounding box center [531, 439] width 268 height 51
select select "3"
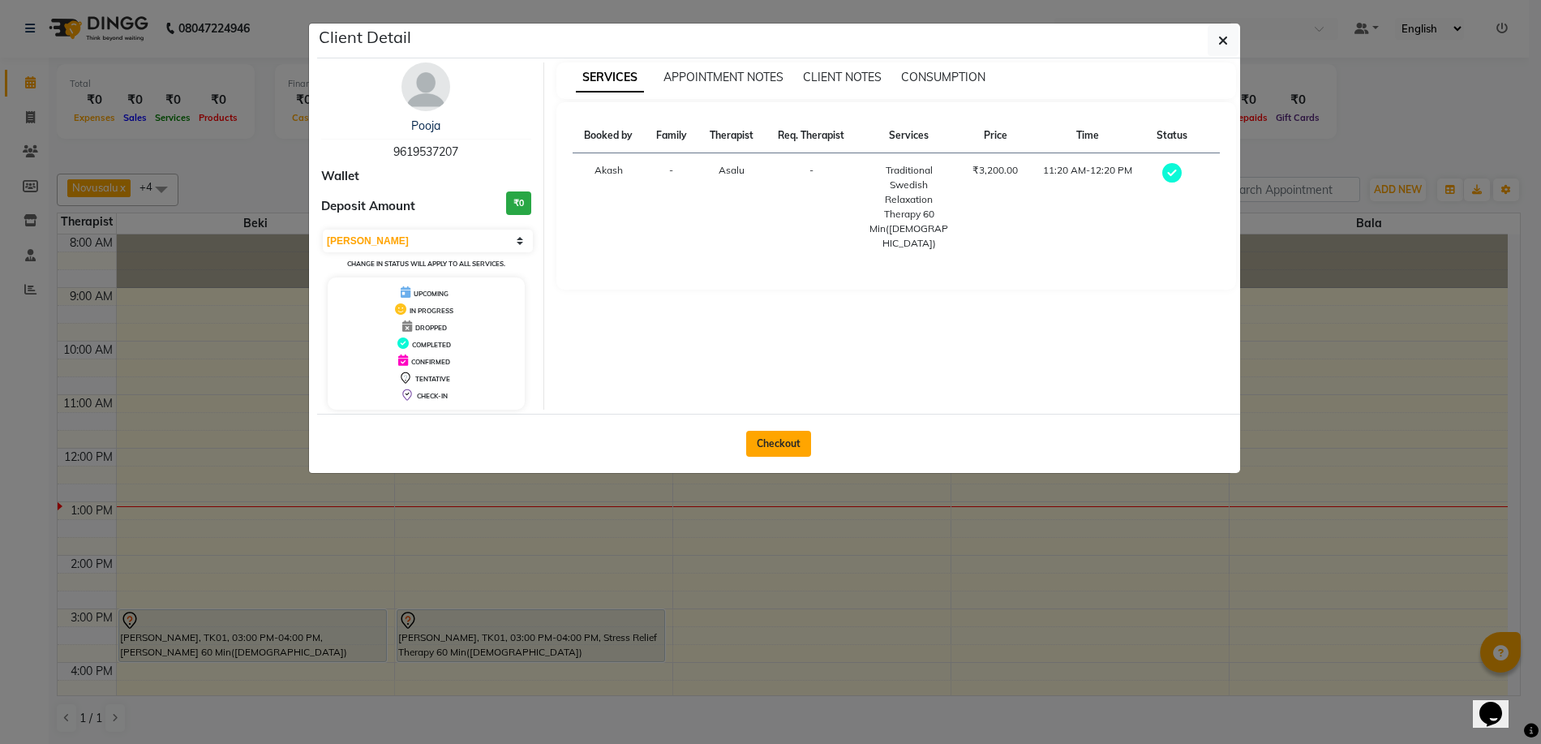
click at [771, 444] on button "Checkout" at bounding box center [778, 444] width 65 height 26
select select "9038"
select select "service"
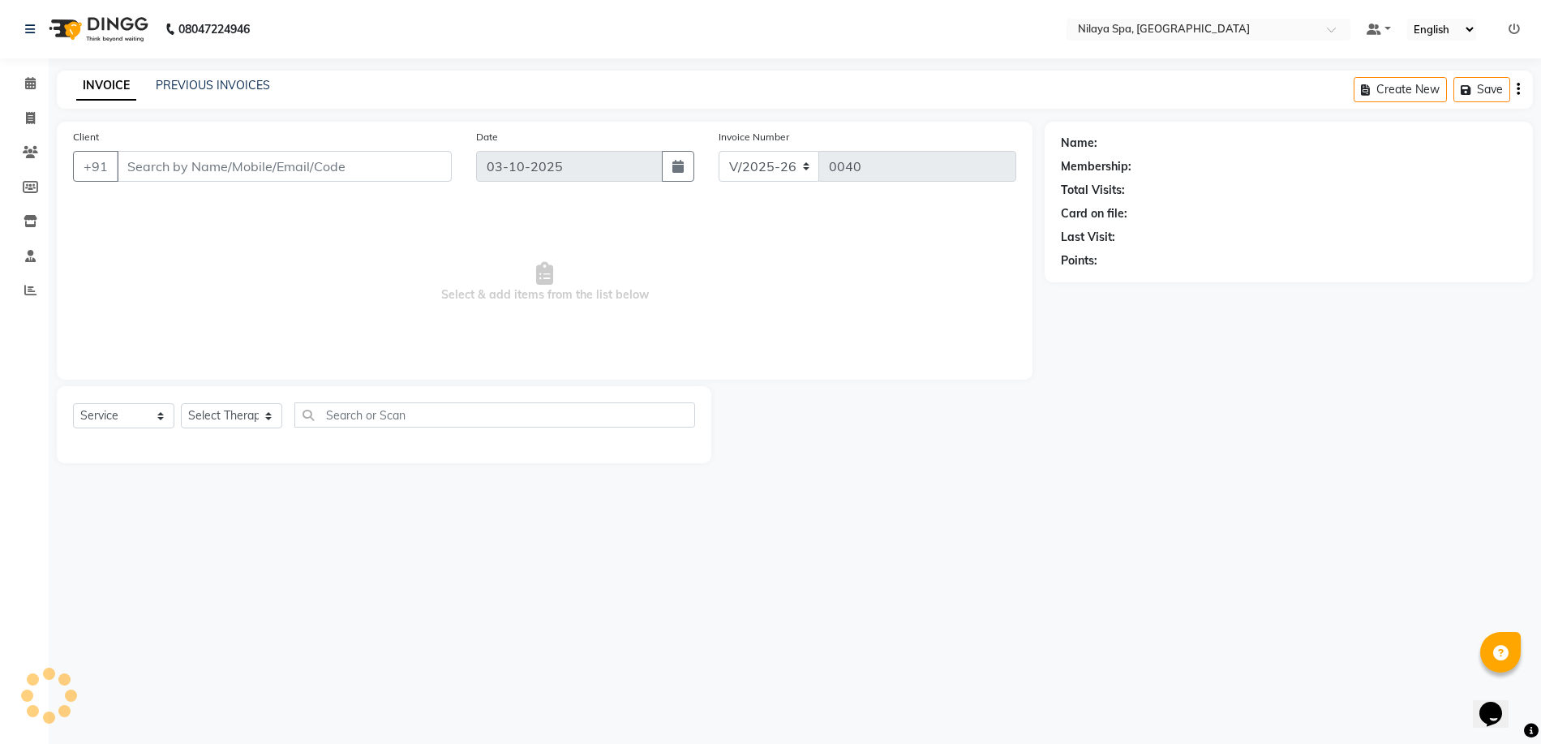
type input "96******07"
select select "92599"
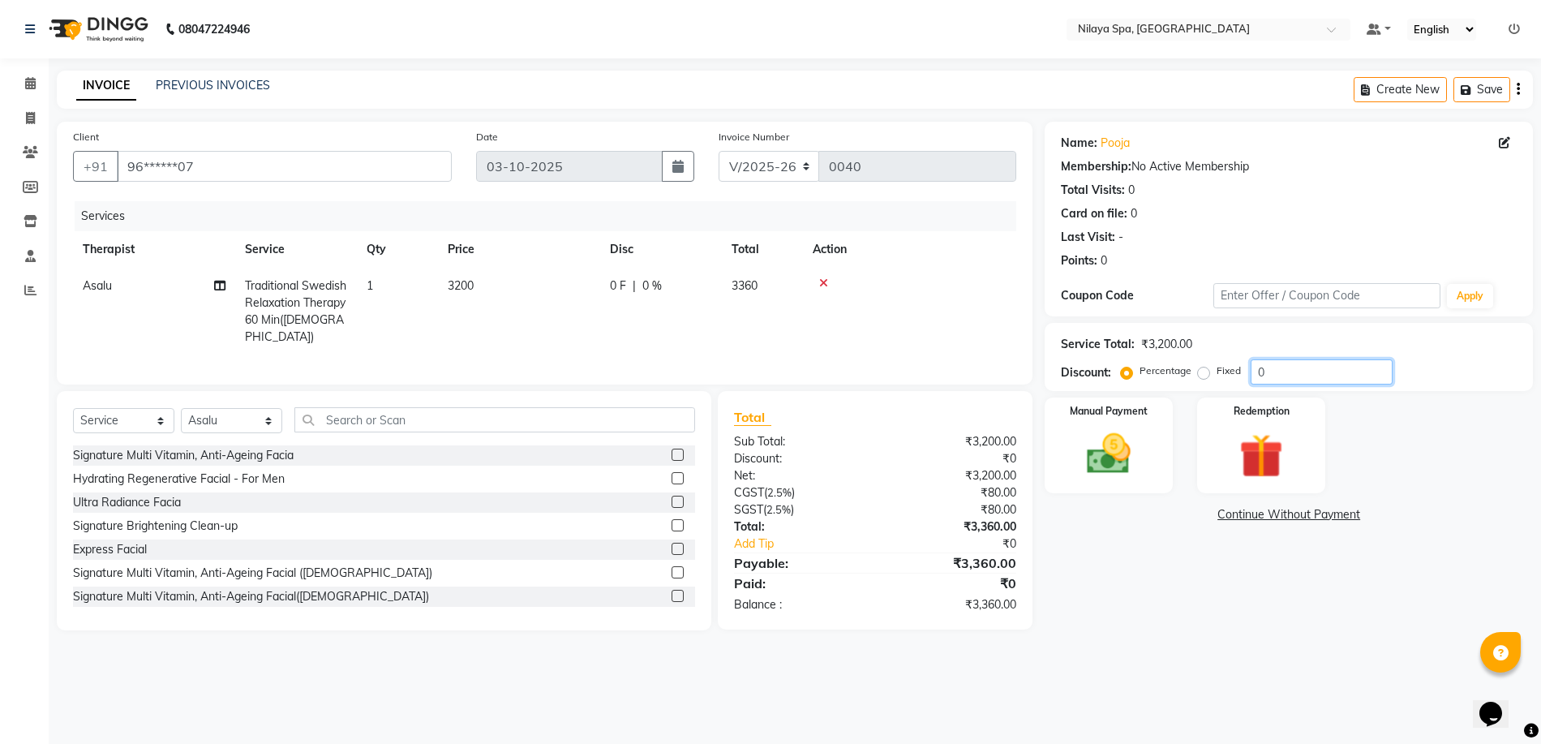
click at [1267, 371] on input "0" at bounding box center [1322, 371] width 142 height 25
type input "20"
click at [1147, 431] on div "Manual Payment" at bounding box center [1108, 445] width 133 height 99
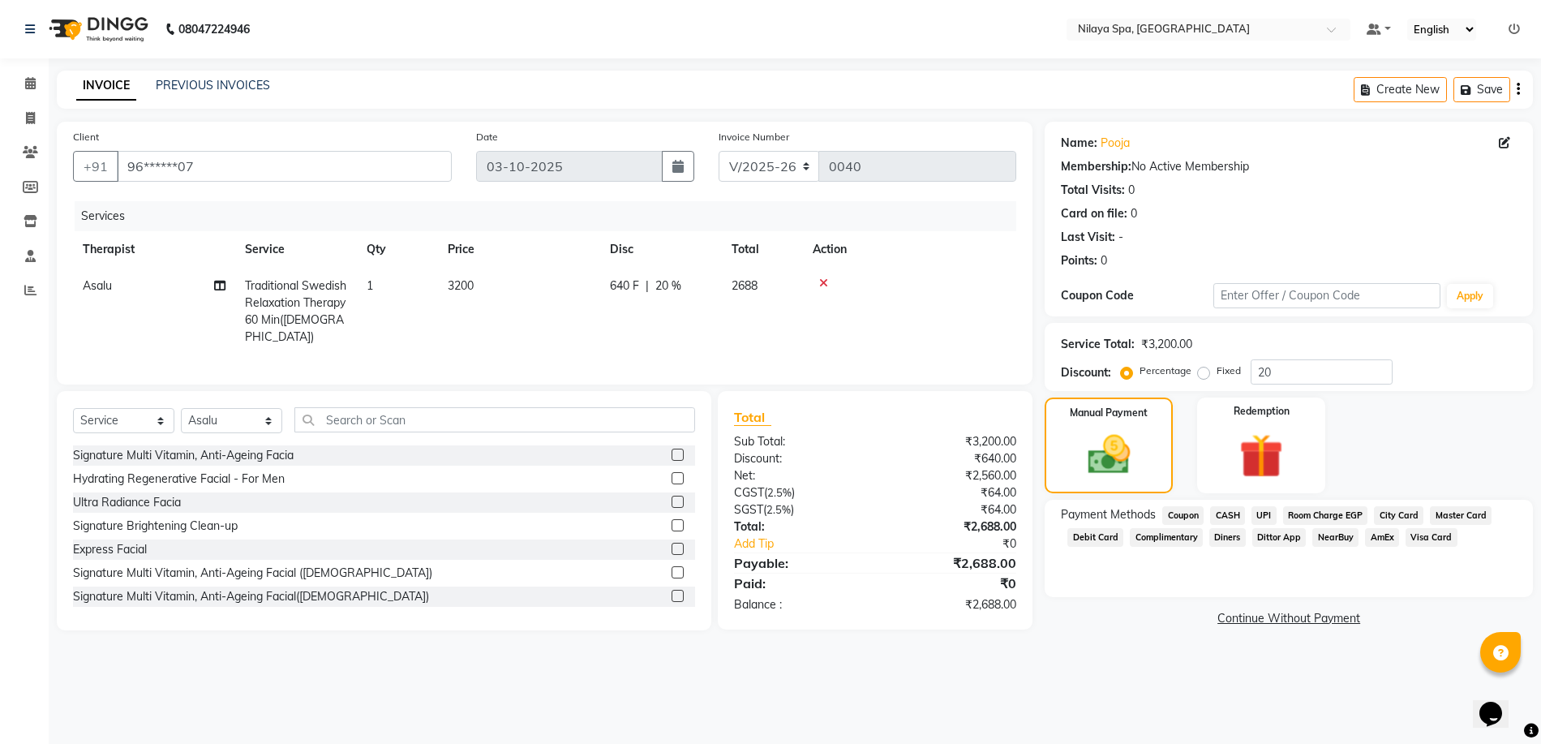
click at [1235, 515] on span "CASH" at bounding box center [1227, 515] width 35 height 19
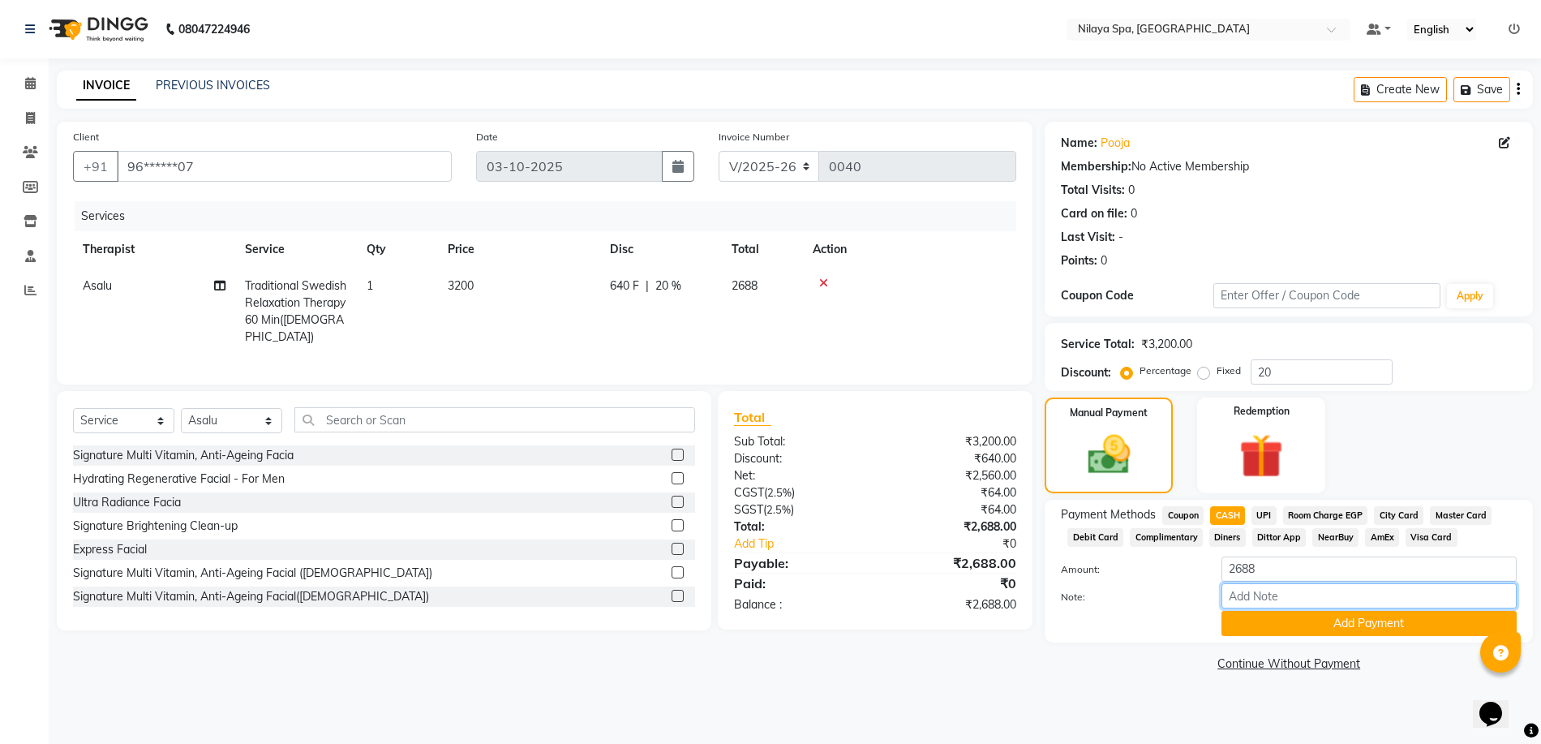
click at [1268, 595] on input "Note:" at bounding box center [1369, 595] width 295 height 25
type input "Received in Cash"
click at [1305, 620] on button "Add Payment" at bounding box center [1369, 623] width 295 height 25
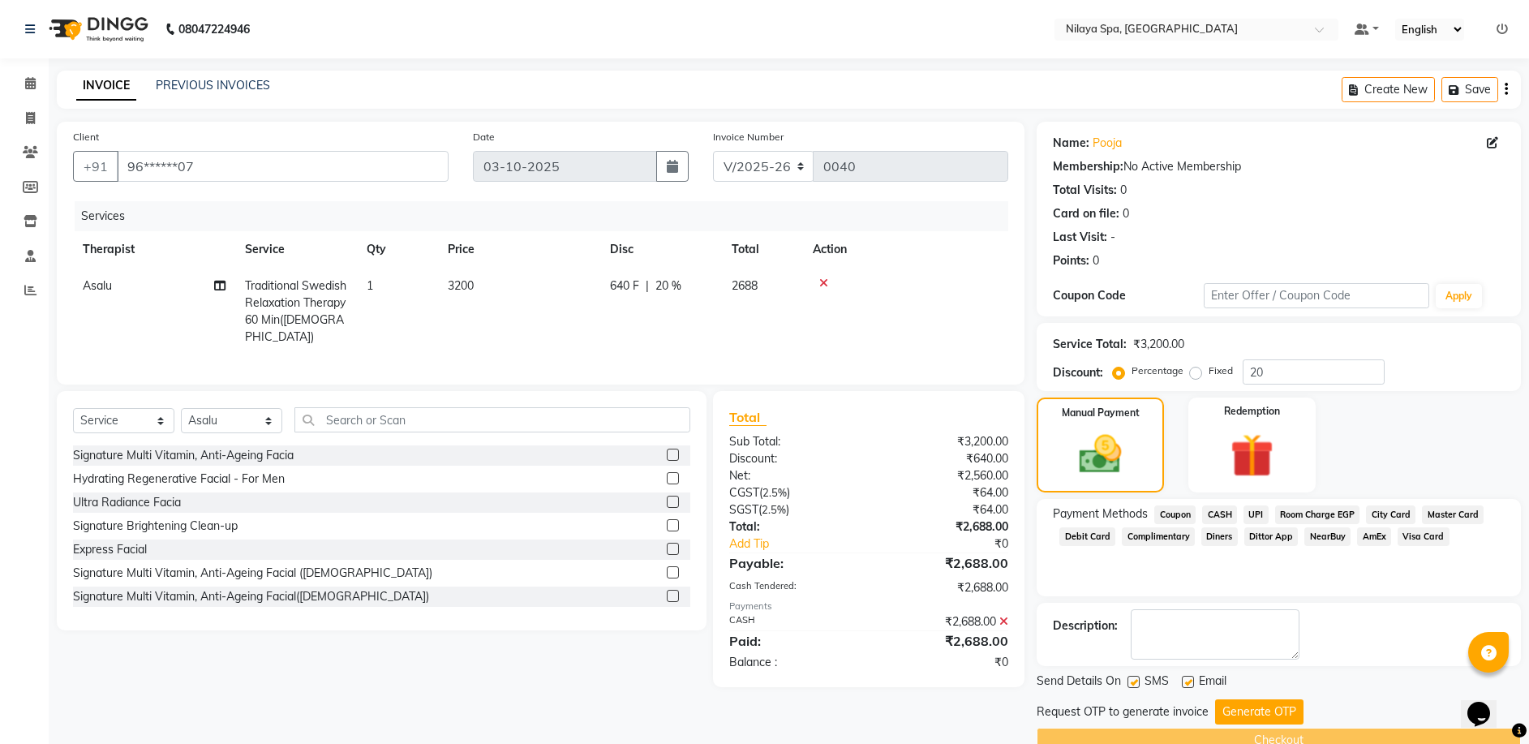
scroll to position [33, 0]
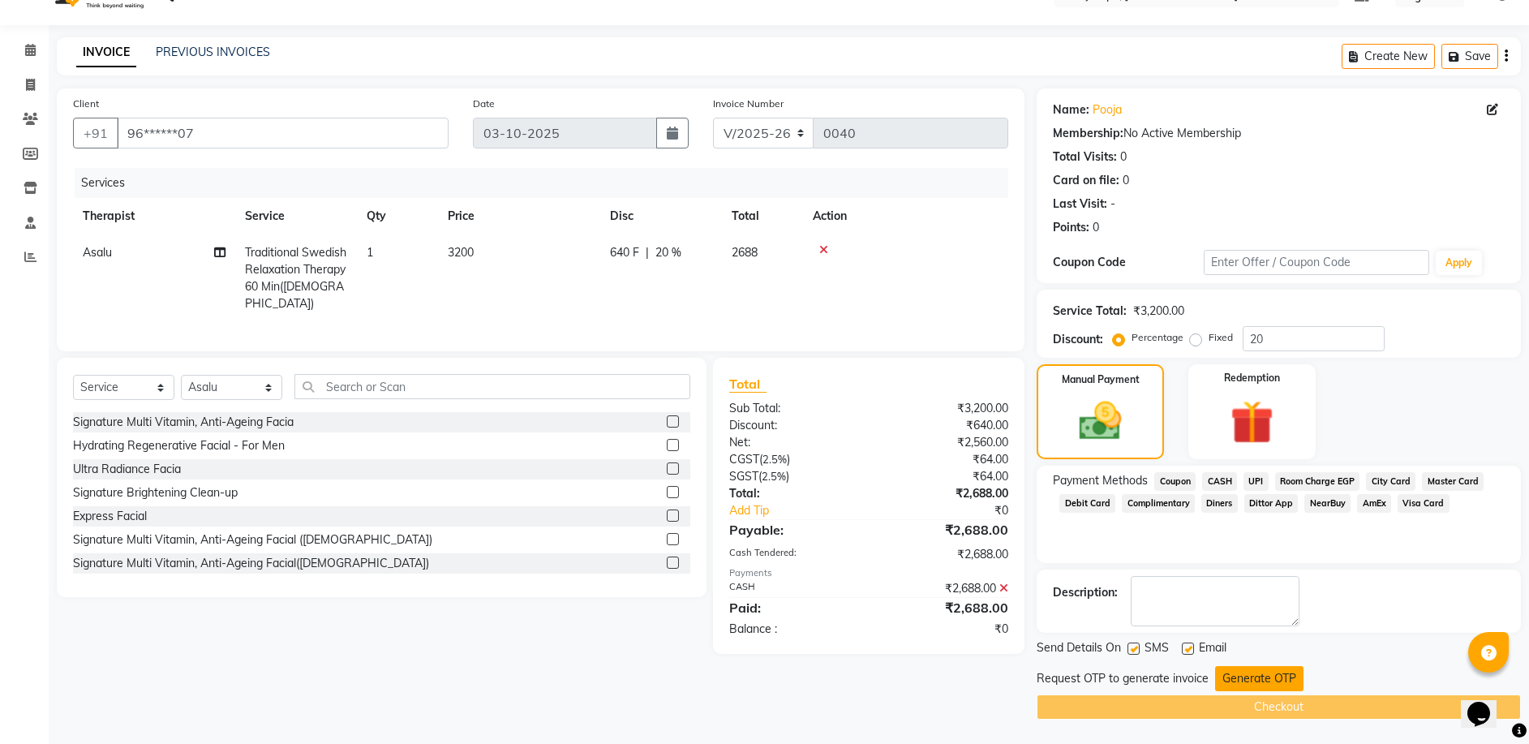
click at [1268, 677] on button "Generate OTP" at bounding box center [1259, 678] width 88 height 25
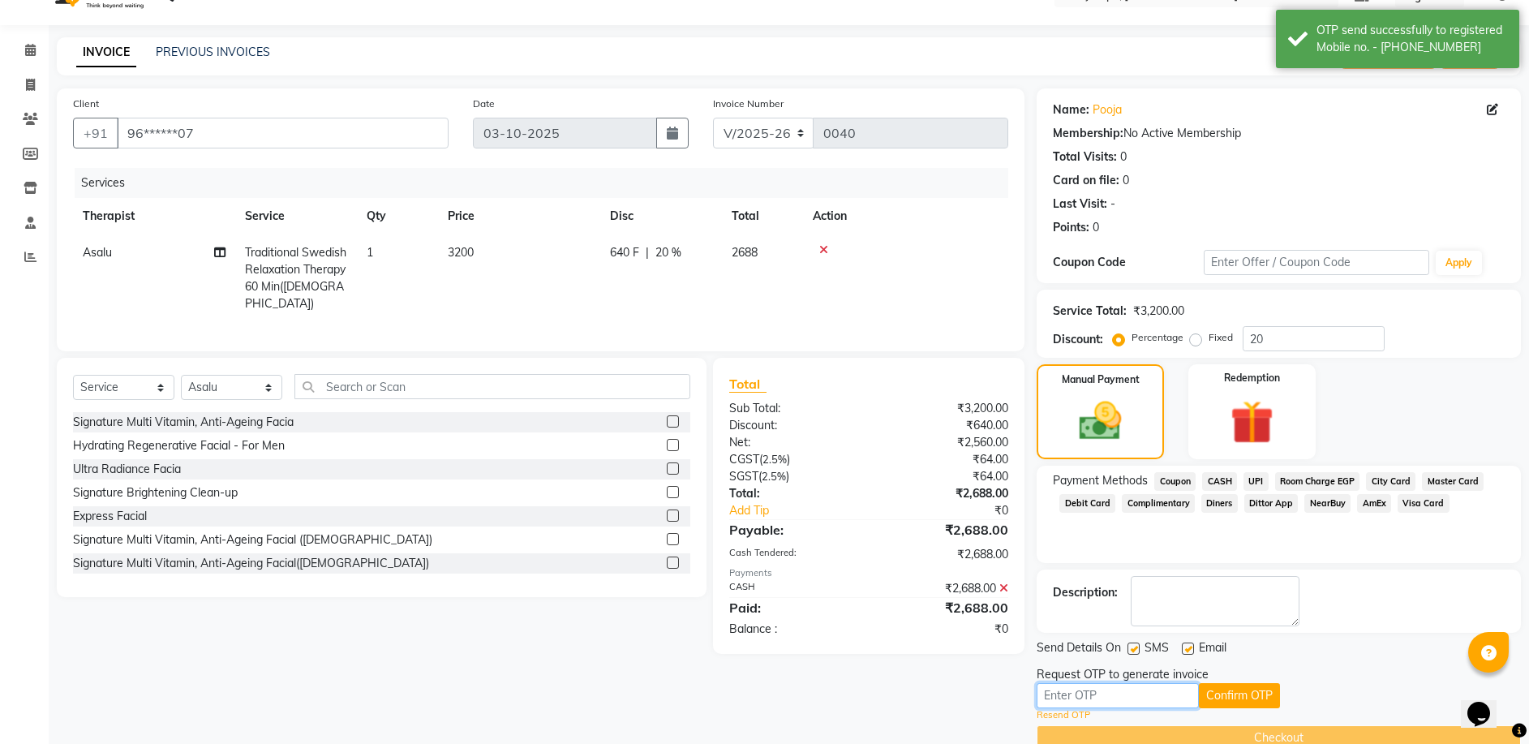
click at [1098, 693] on input "text" at bounding box center [1118, 695] width 162 height 25
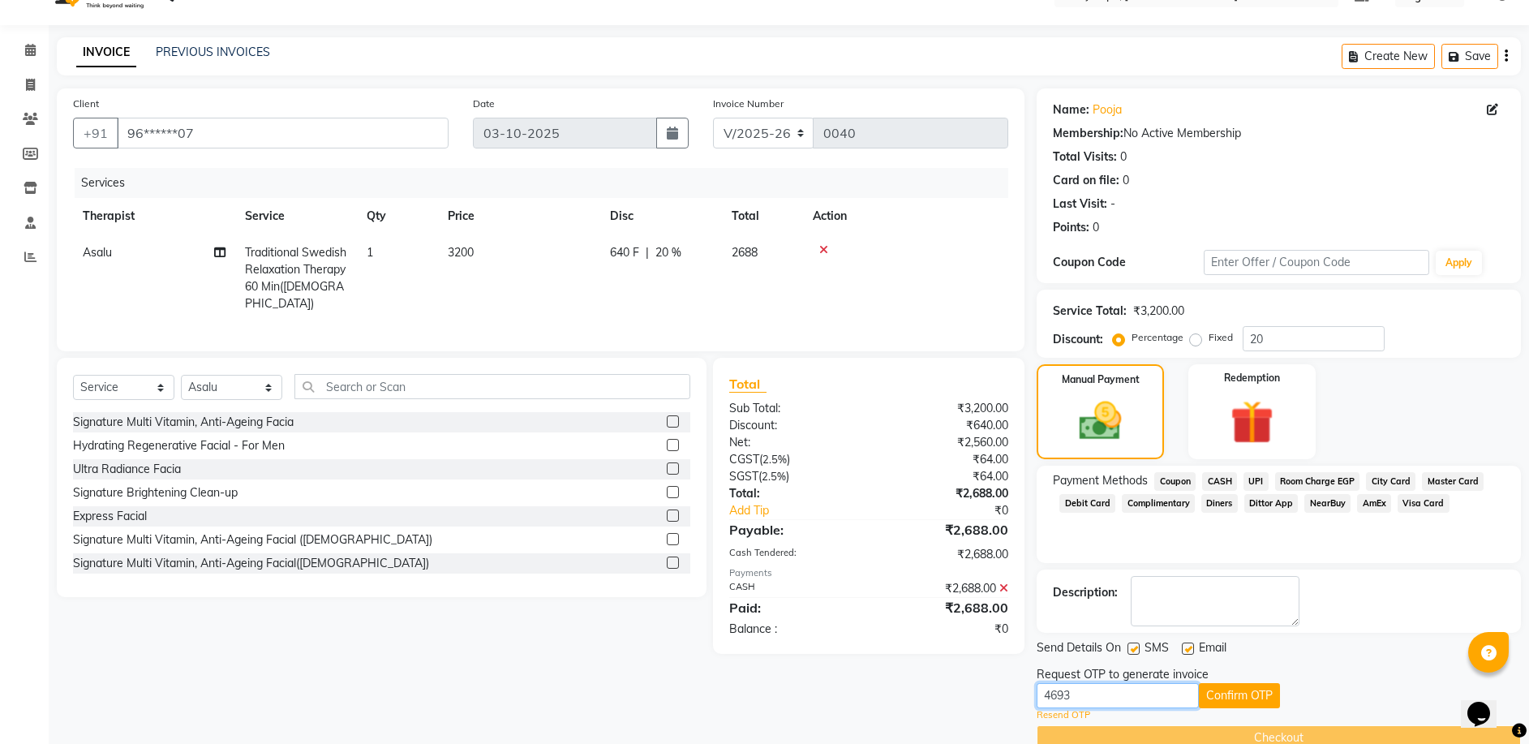
scroll to position [64, 0]
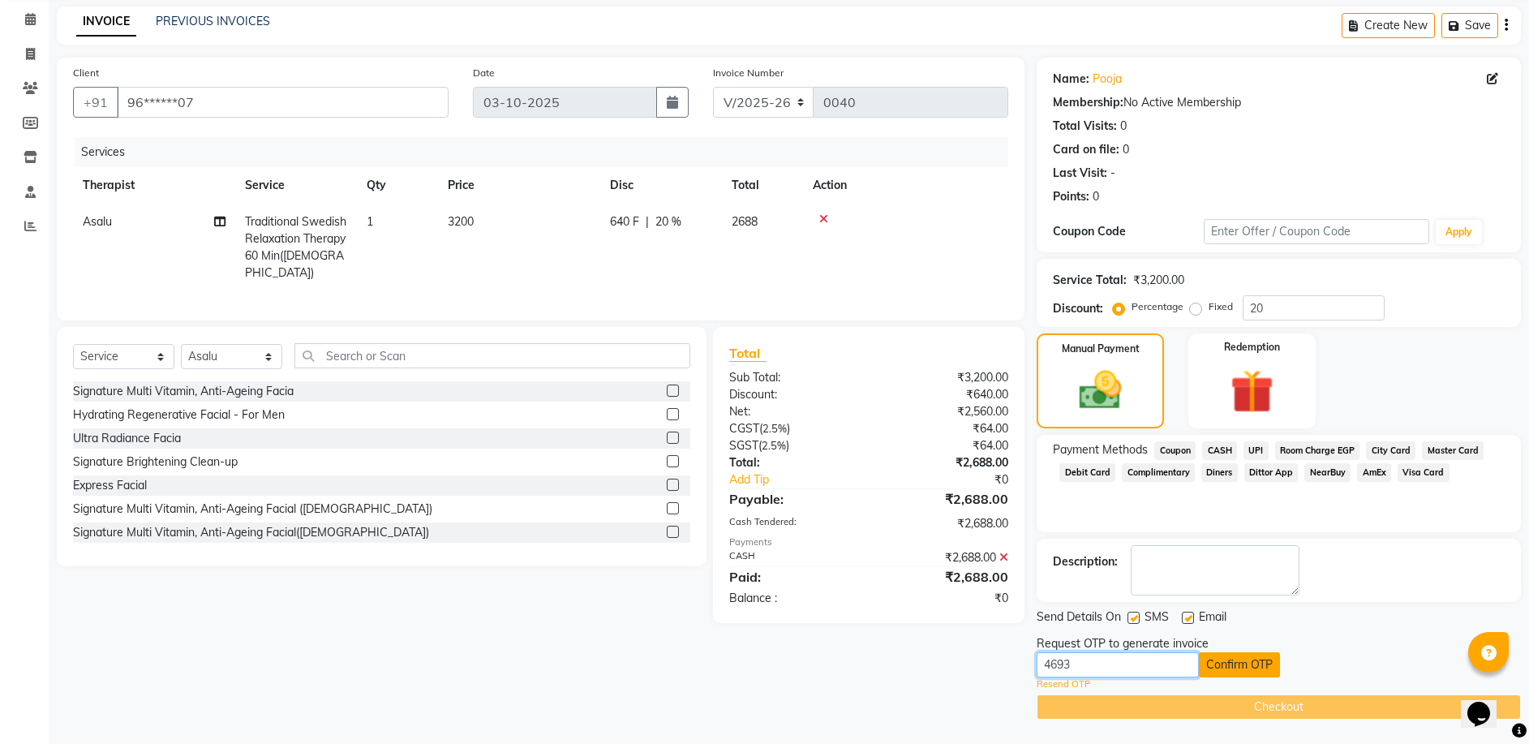
type input "4693"
click at [1243, 663] on button "Confirm OTP" at bounding box center [1239, 664] width 81 height 25
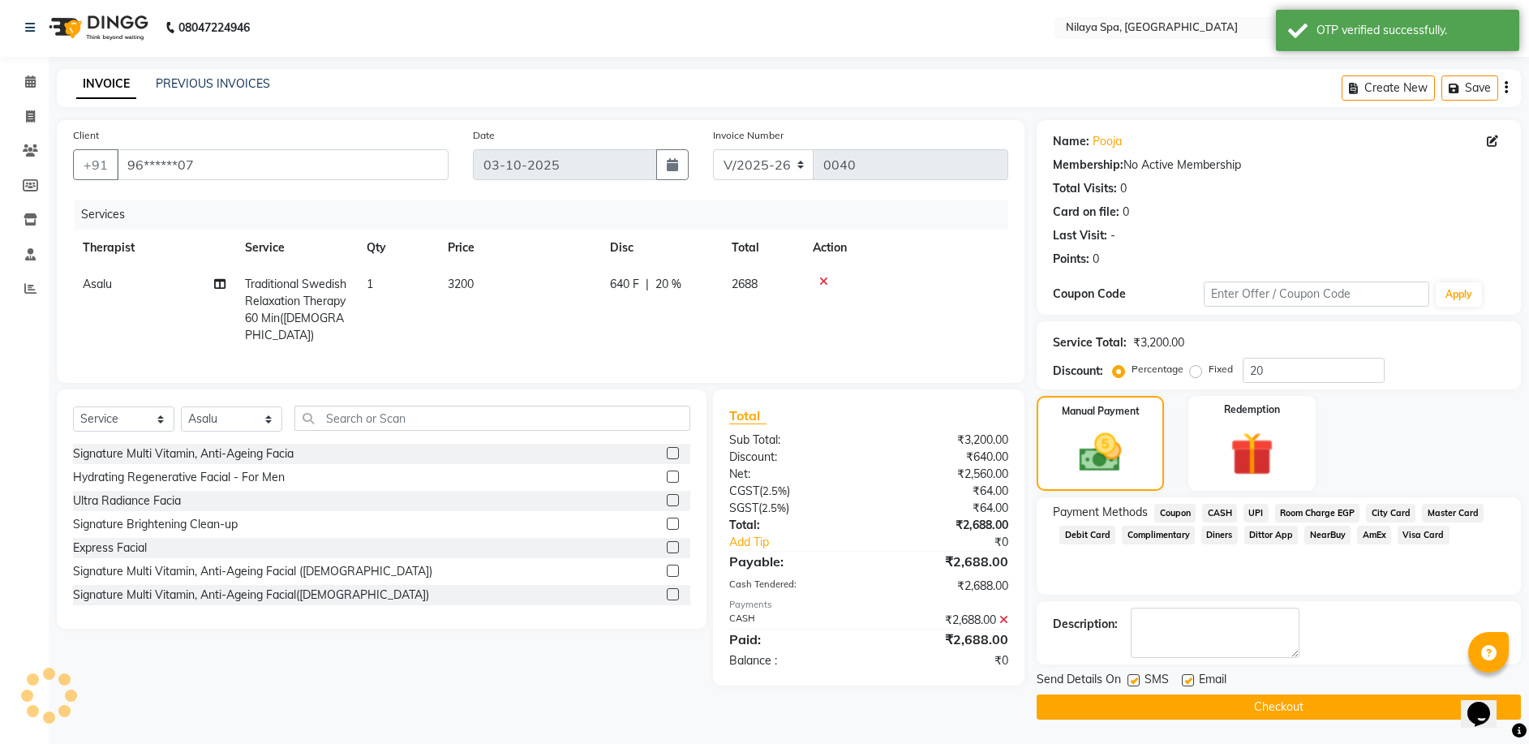
scroll to position [2, 0]
click at [1287, 712] on button "Checkout" at bounding box center [1279, 706] width 484 height 25
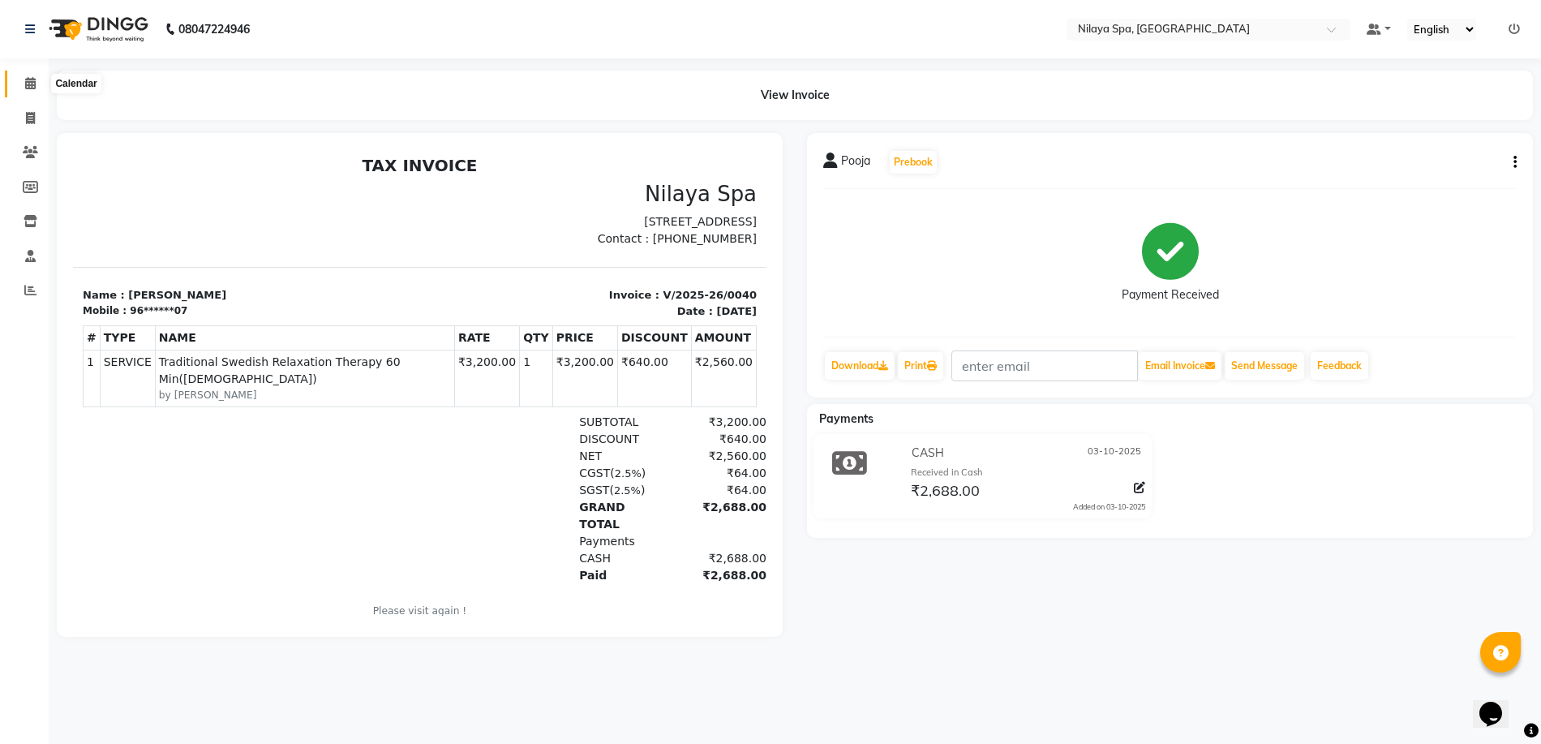
click at [33, 90] on span at bounding box center [30, 84] width 28 height 19
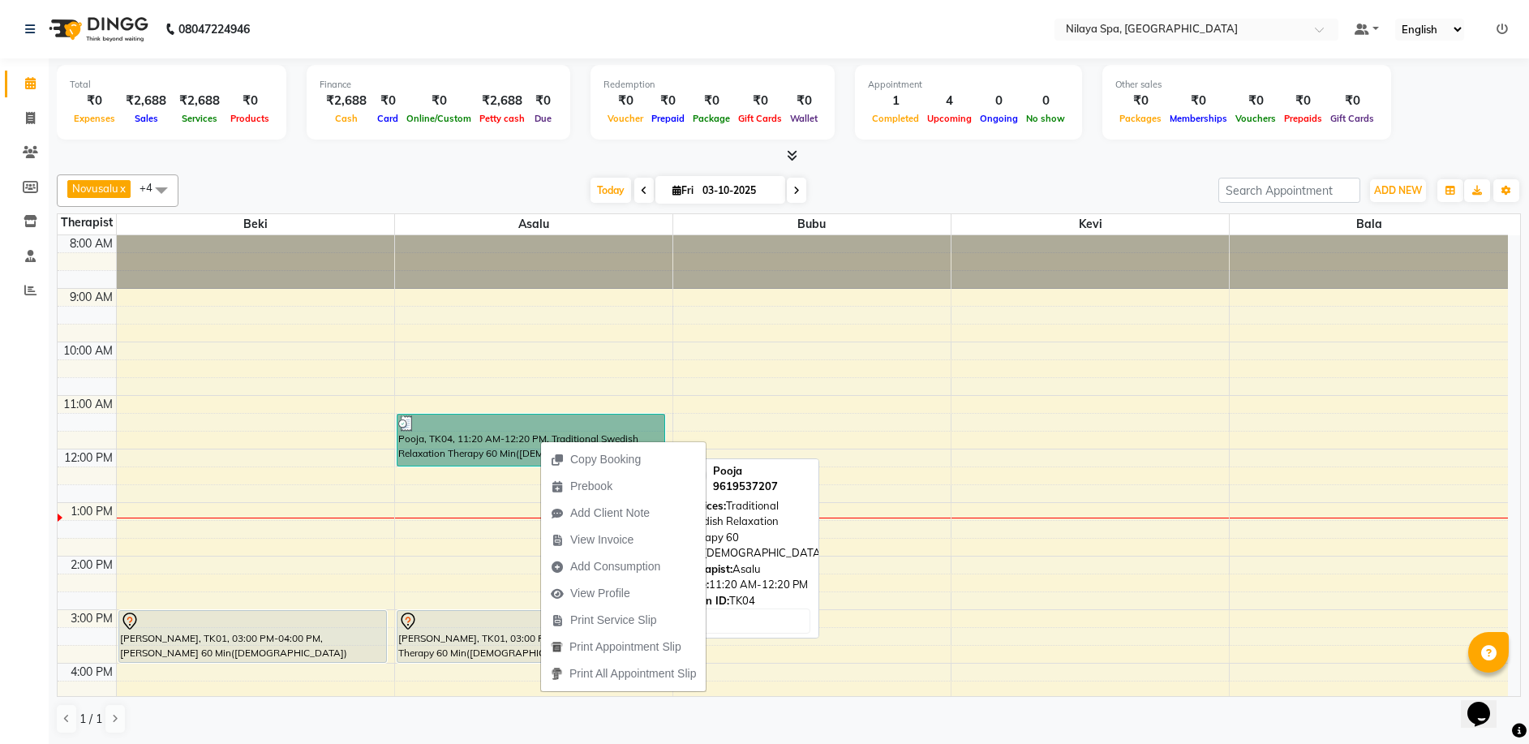
click at [523, 442] on link "Pooja, TK04, 11:20 AM-12:20 PM, Traditional Swedish Relaxation Therapy 60 Min([…" at bounding box center [531, 440] width 269 height 53
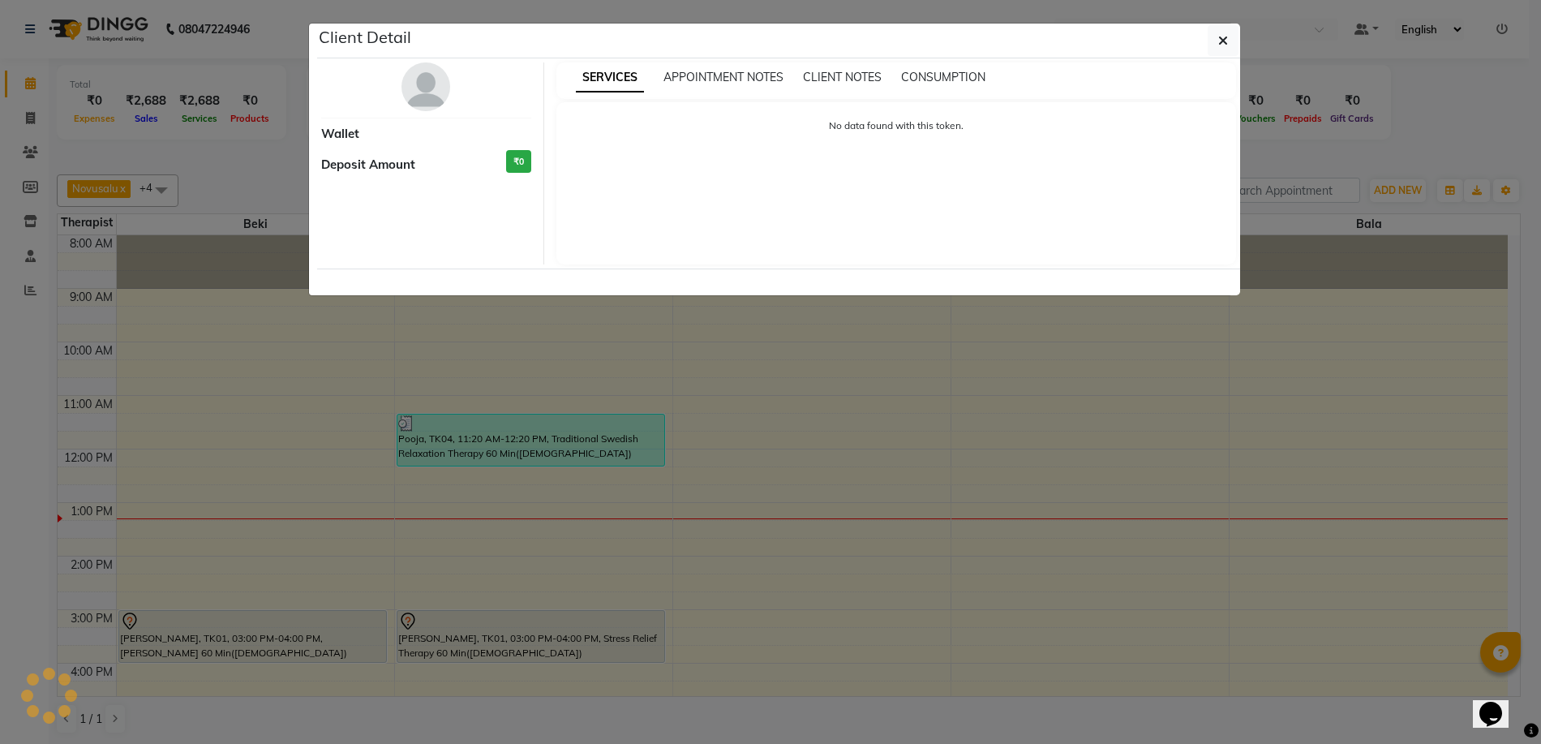
select select "3"
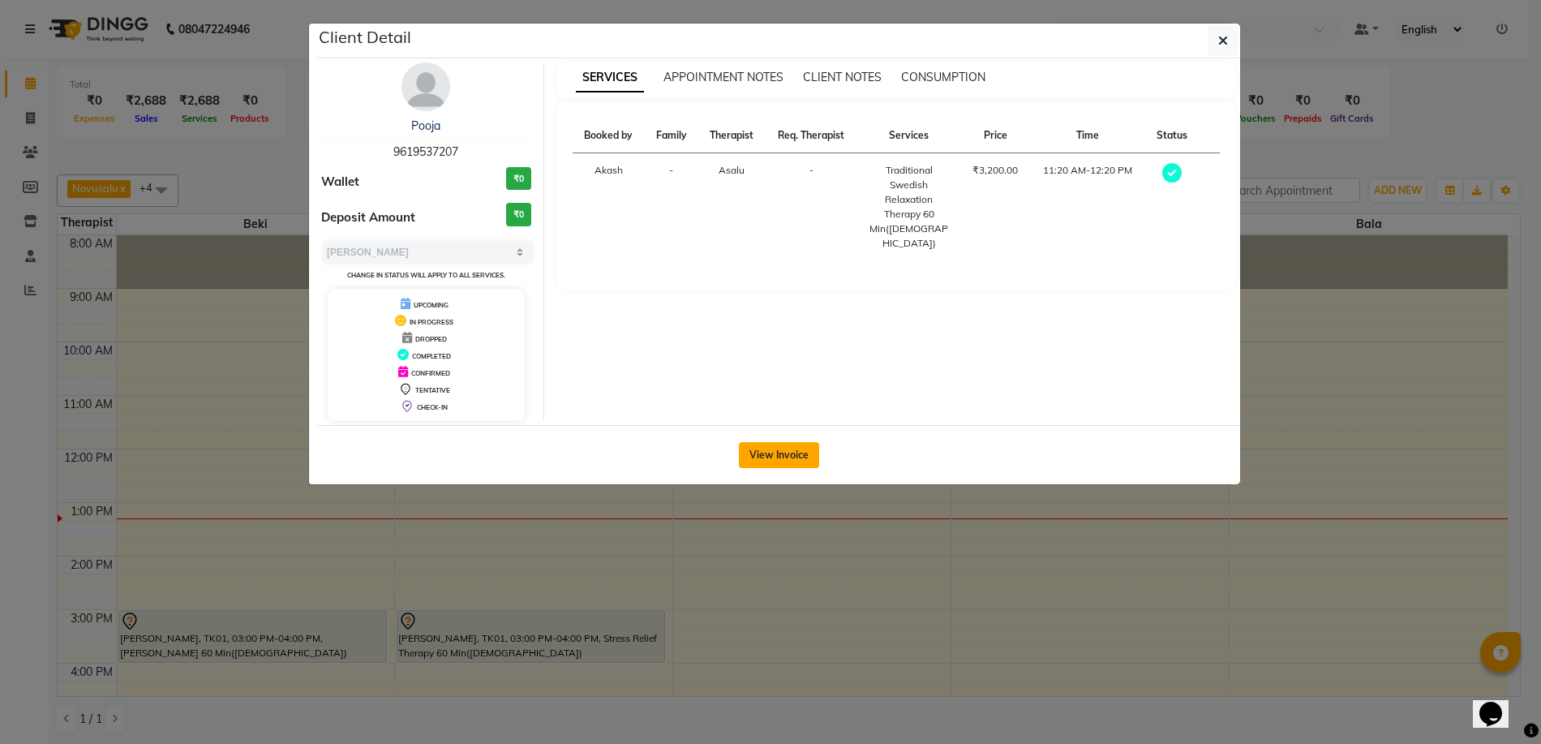
click at [764, 460] on button "View Invoice" at bounding box center [779, 455] width 80 height 26
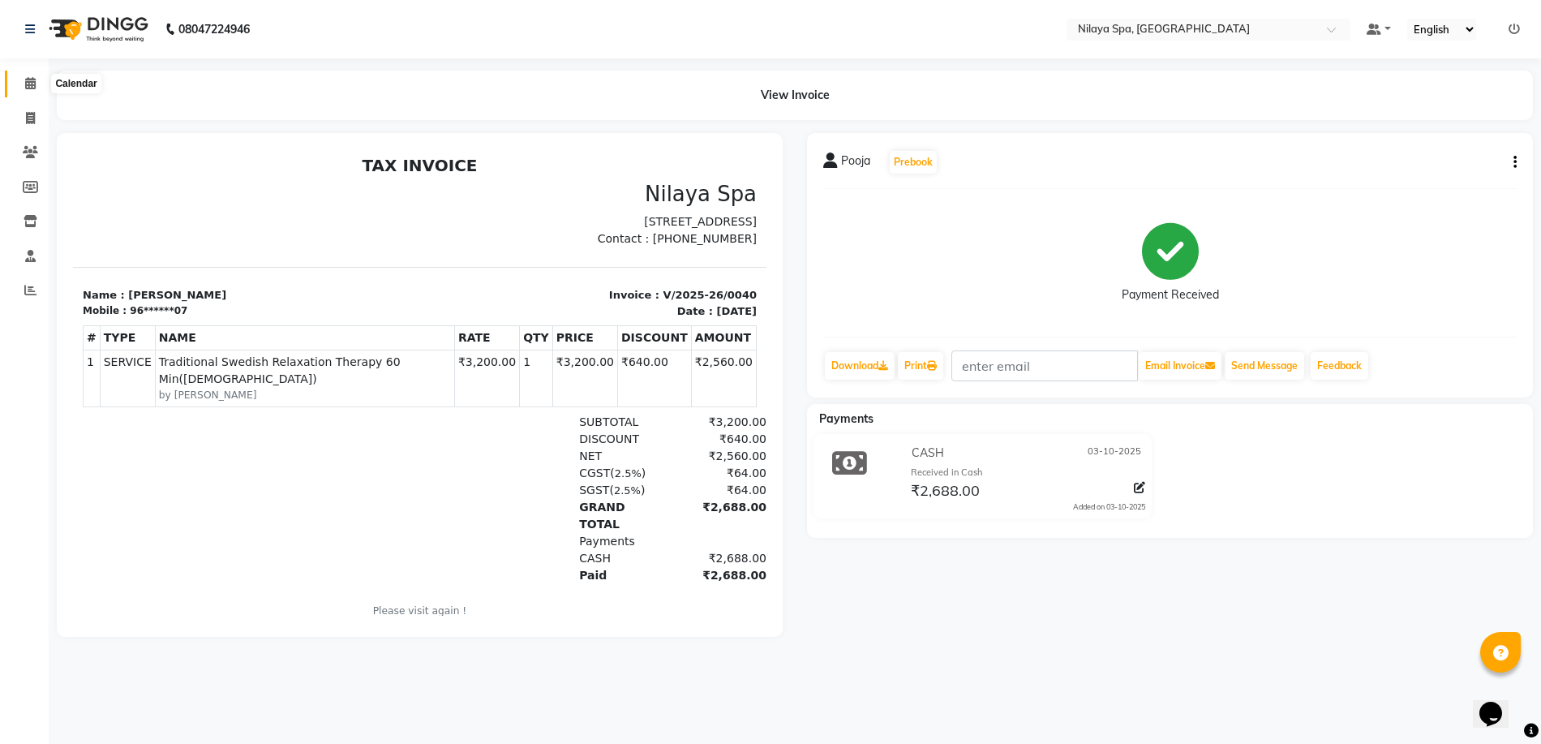
click at [38, 90] on span at bounding box center [30, 84] width 28 height 19
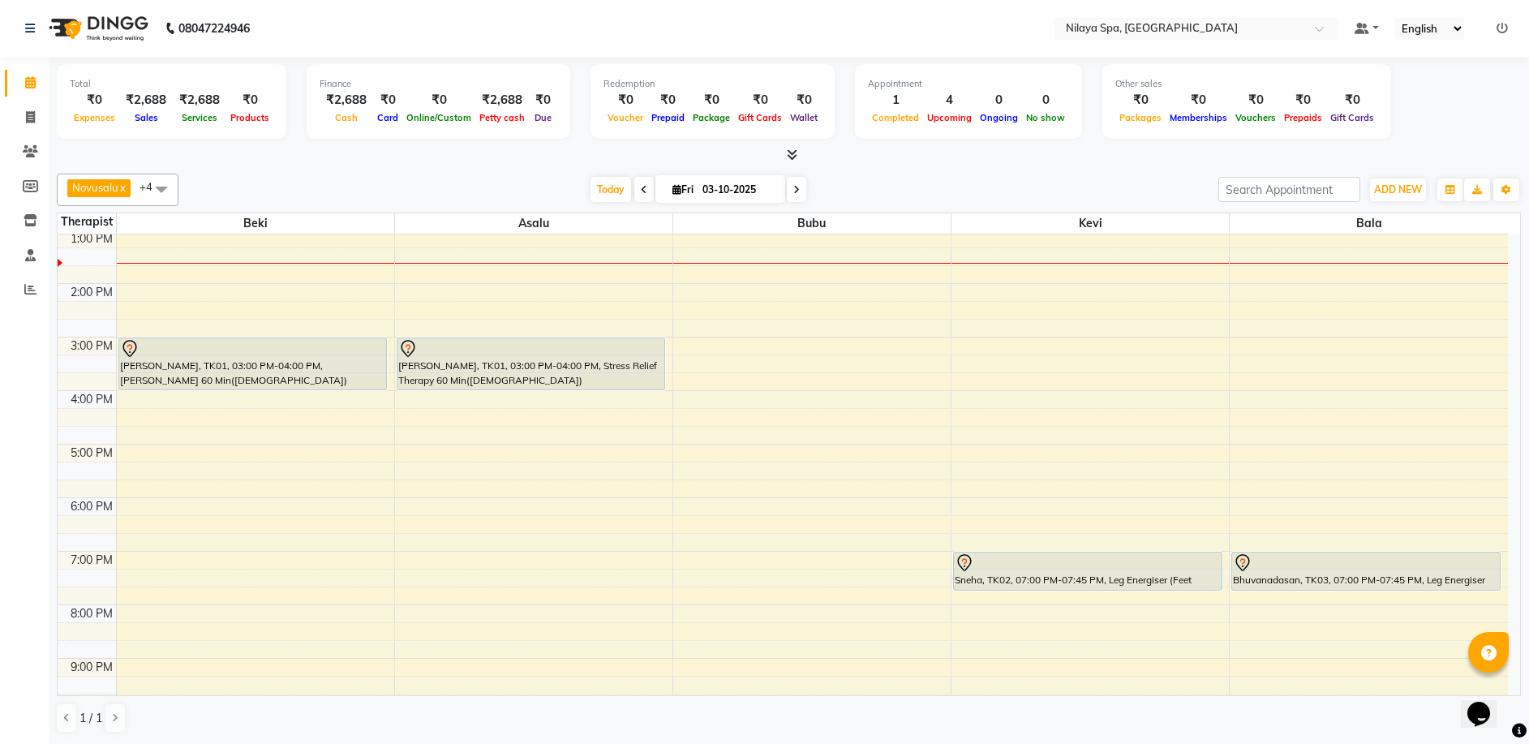
scroll to position [243, 0]
